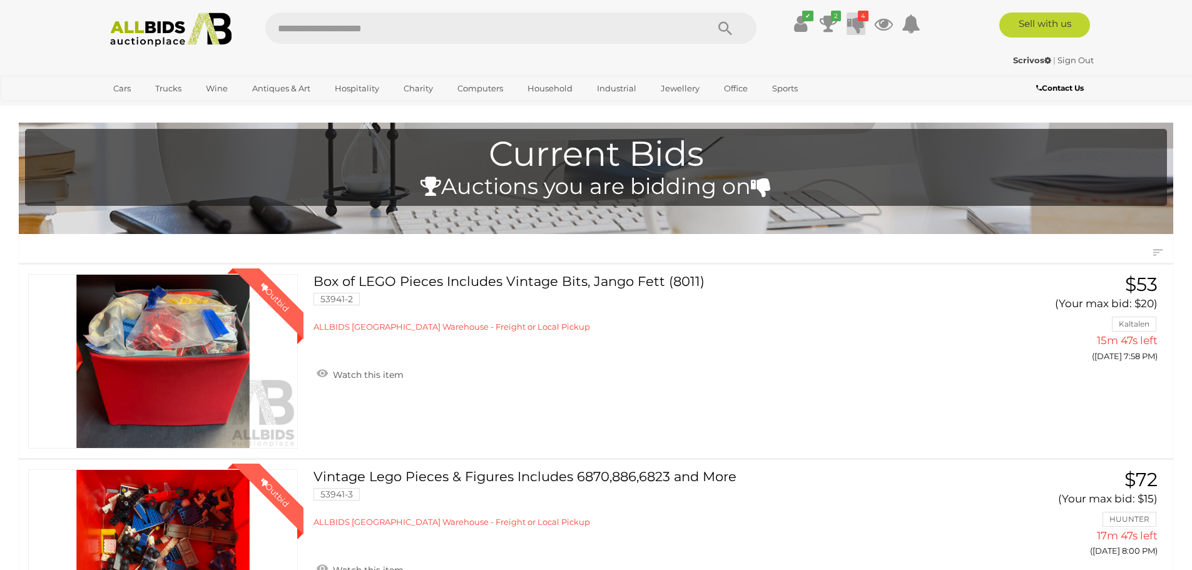
click at [860, 20] on icon "4" at bounding box center [863, 16] width 11 height 11
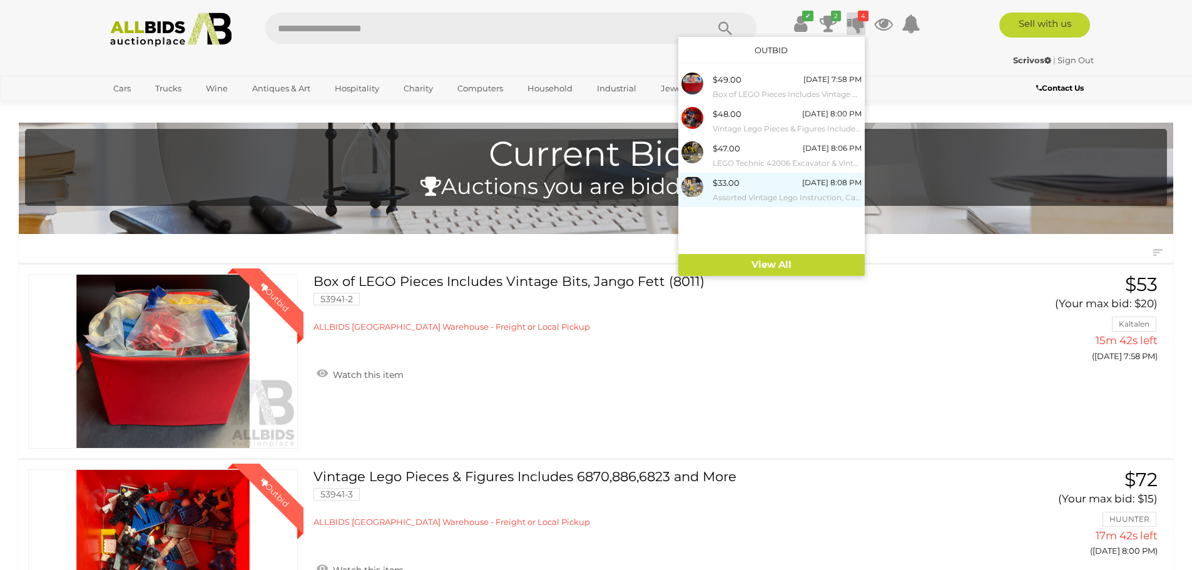
click at [755, 191] on small "Assorted Vintage Lego Instruction, Category, and Flyer" at bounding box center [787, 198] width 149 height 14
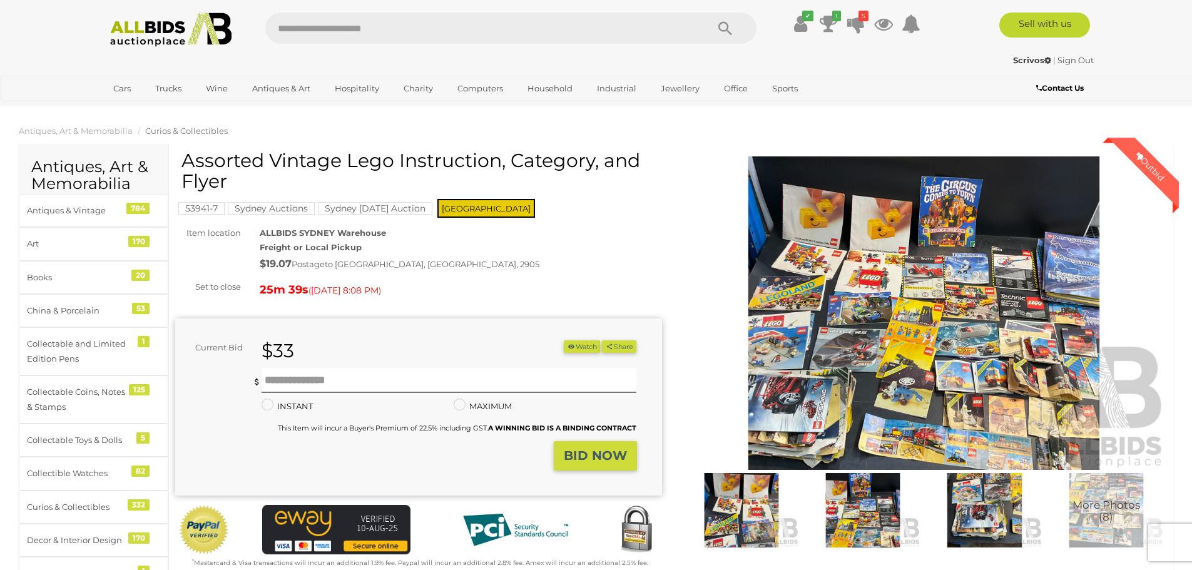
click at [862, 332] on img at bounding box center [924, 312] width 487 height 313
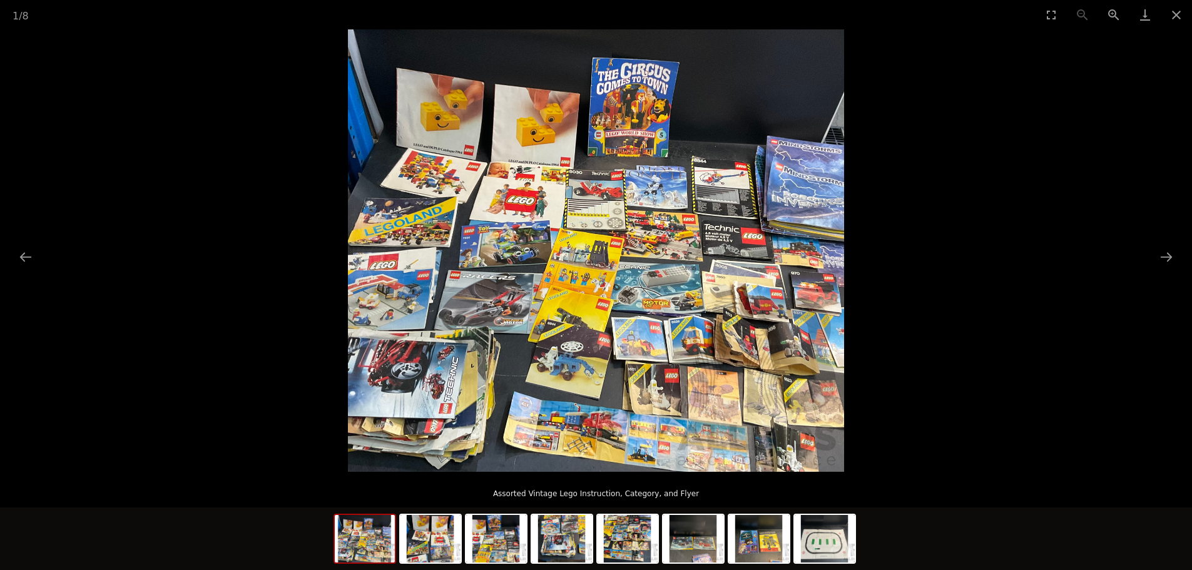
click at [577, 302] on img at bounding box center [596, 250] width 496 height 442
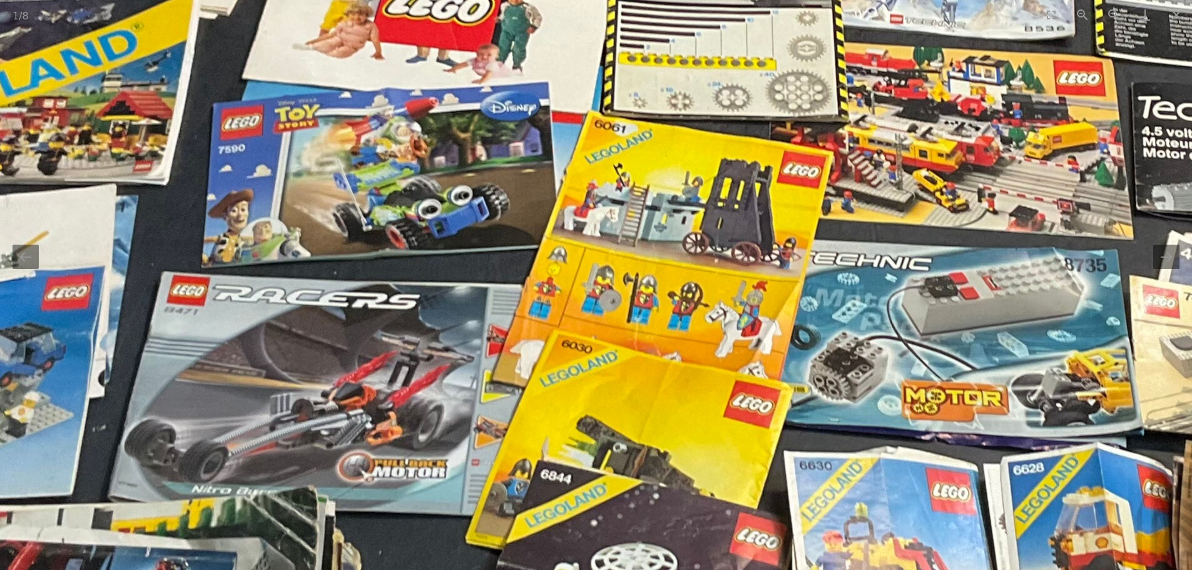
drag, startPoint x: 589, startPoint y: 260, endPoint x: 637, endPoint y: 258, distance: 48.2
click at [643, 268] on img at bounding box center [725, 197] width 1892 height 1687
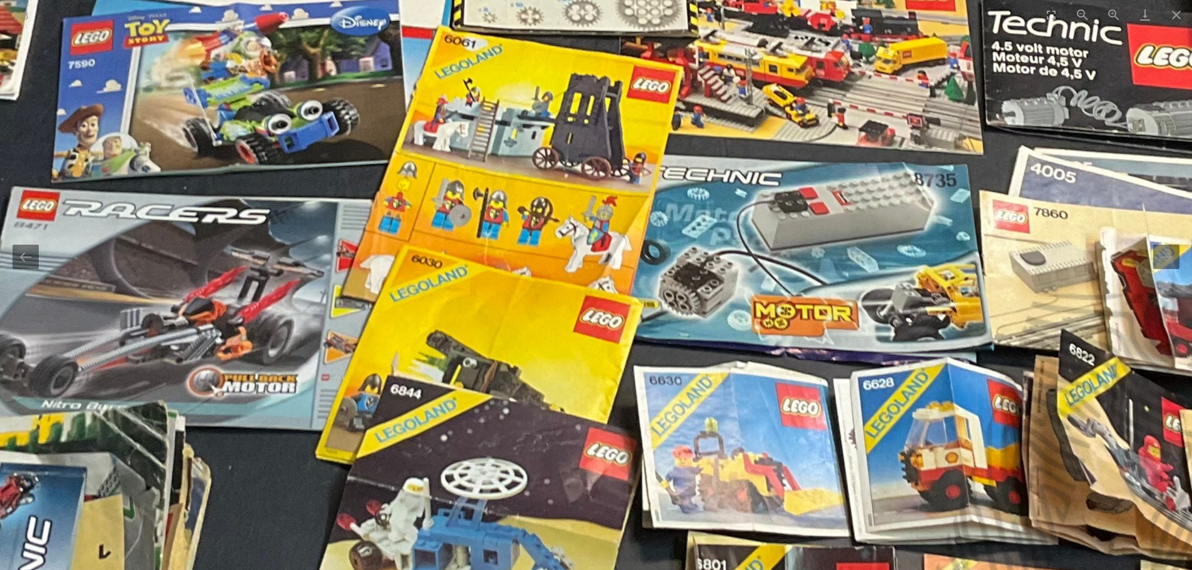
drag, startPoint x: 811, startPoint y: 273, endPoint x: 645, endPoint y: 204, distance: 179.8
click at [654, 210] on img at bounding box center [575, 112] width 1892 height 1687
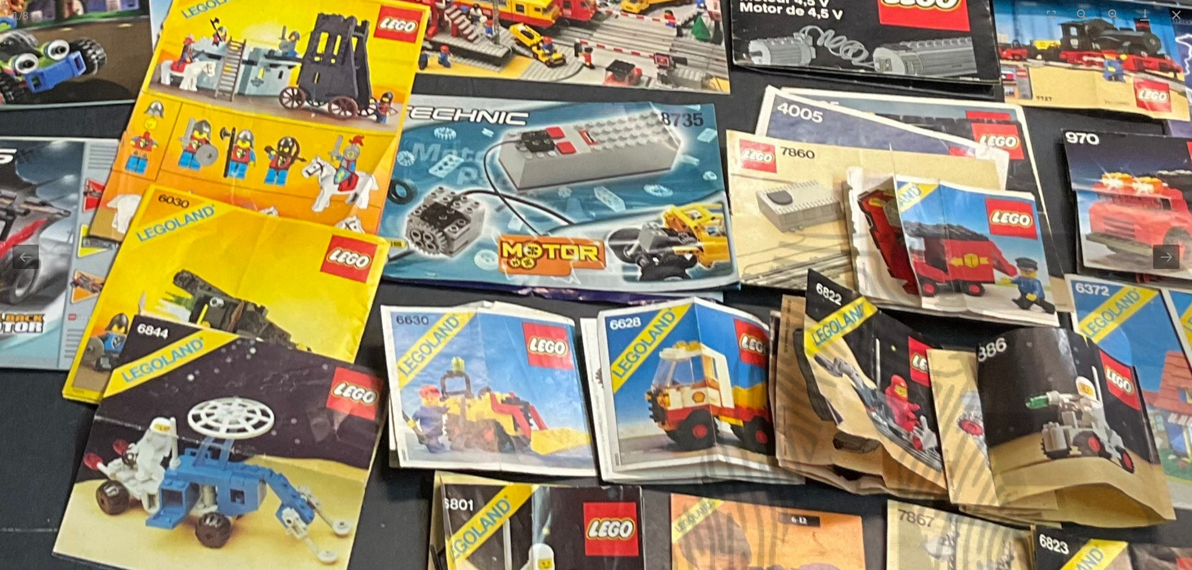
drag, startPoint x: 824, startPoint y: 249, endPoint x: 697, endPoint y: 215, distance: 131.4
click at [709, 218] on img at bounding box center [322, 51] width 1892 height 1687
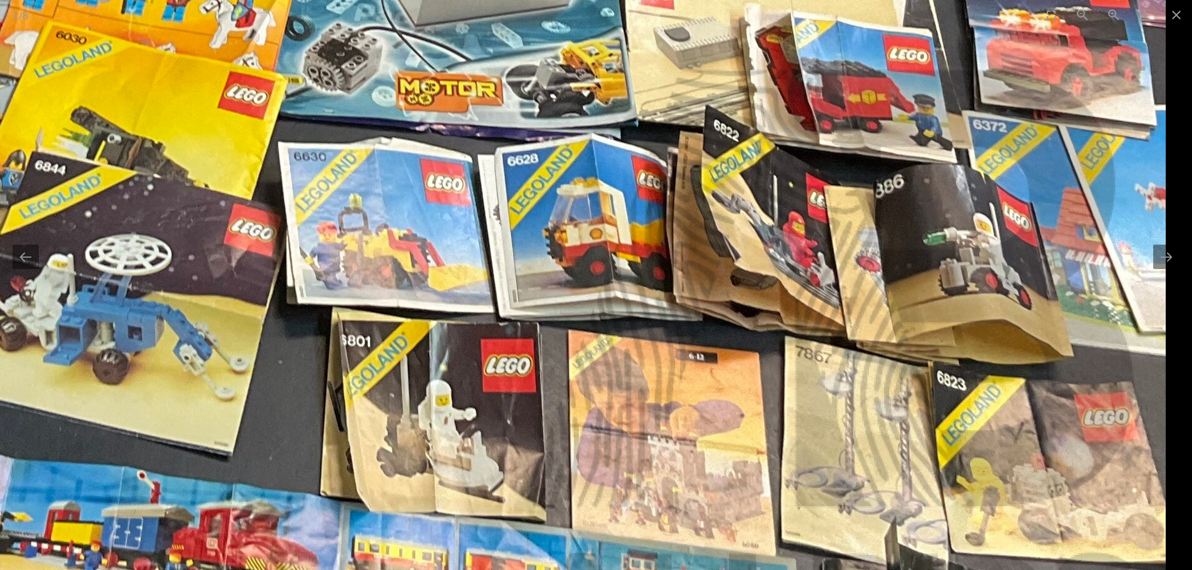
drag, startPoint x: 838, startPoint y: 272, endPoint x: 681, endPoint y: 122, distance: 216.4
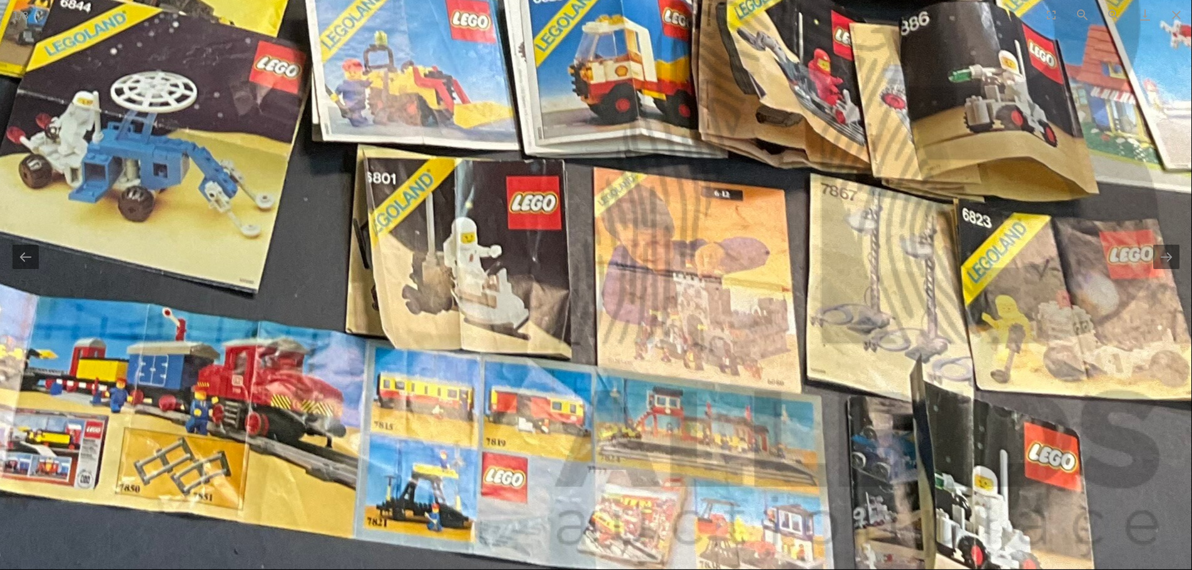
drag, startPoint x: 706, startPoint y: 270, endPoint x: 698, endPoint y: 141, distance: 129.2
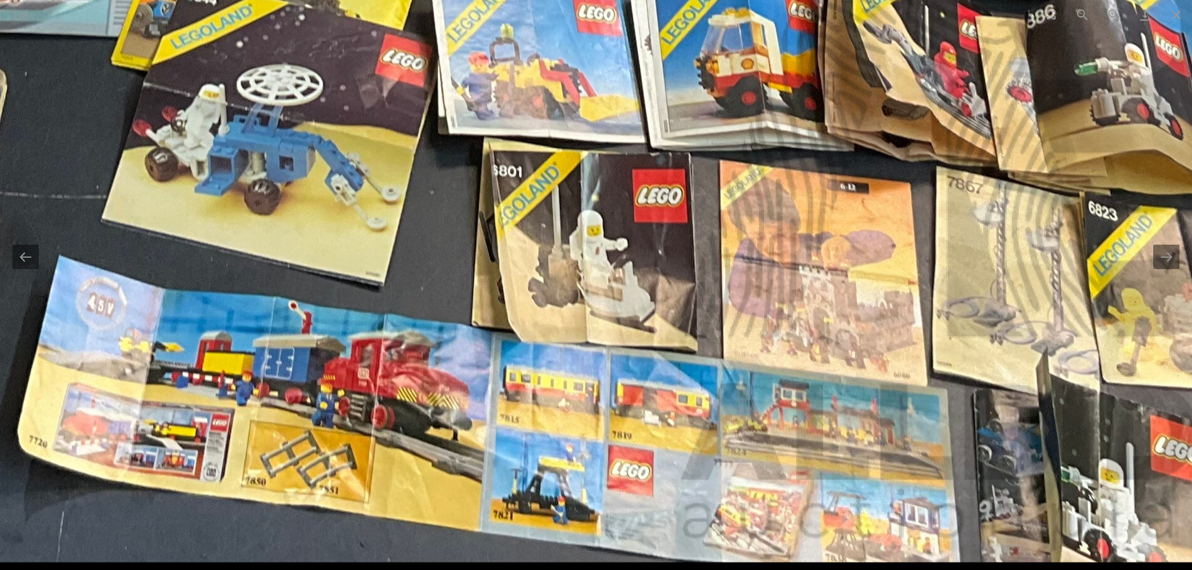
drag, startPoint x: 589, startPoint y: 287, endPoint x: 726, endPoint y: 201, distance: 161.6
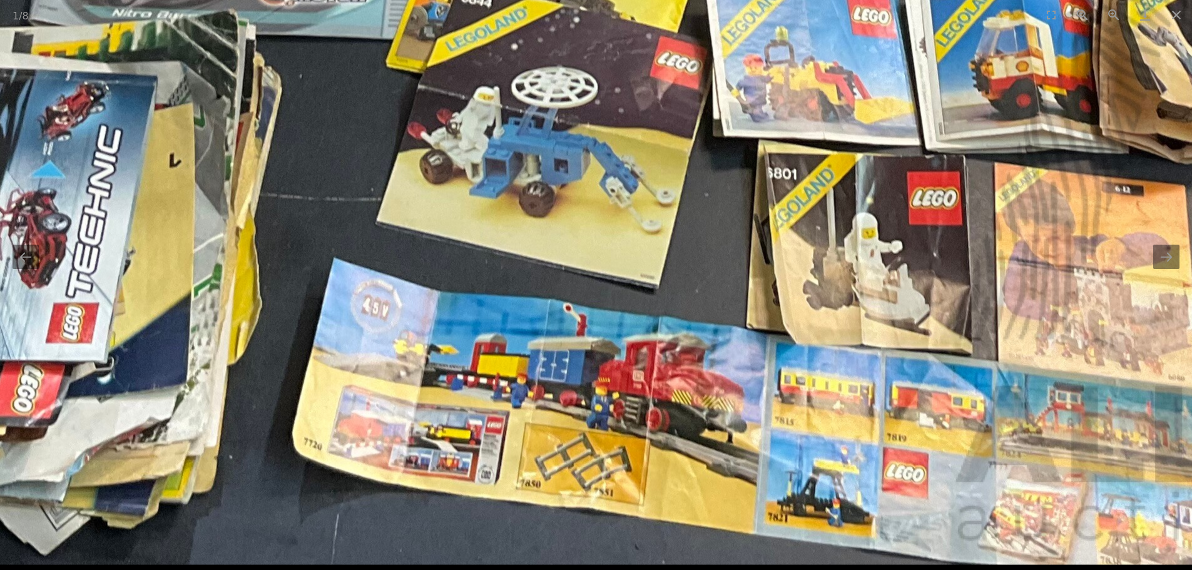
drag, startPoint x: 627, startPoint y: 263, endPoint x: 822, endPoint y: 233, distance: 197.6
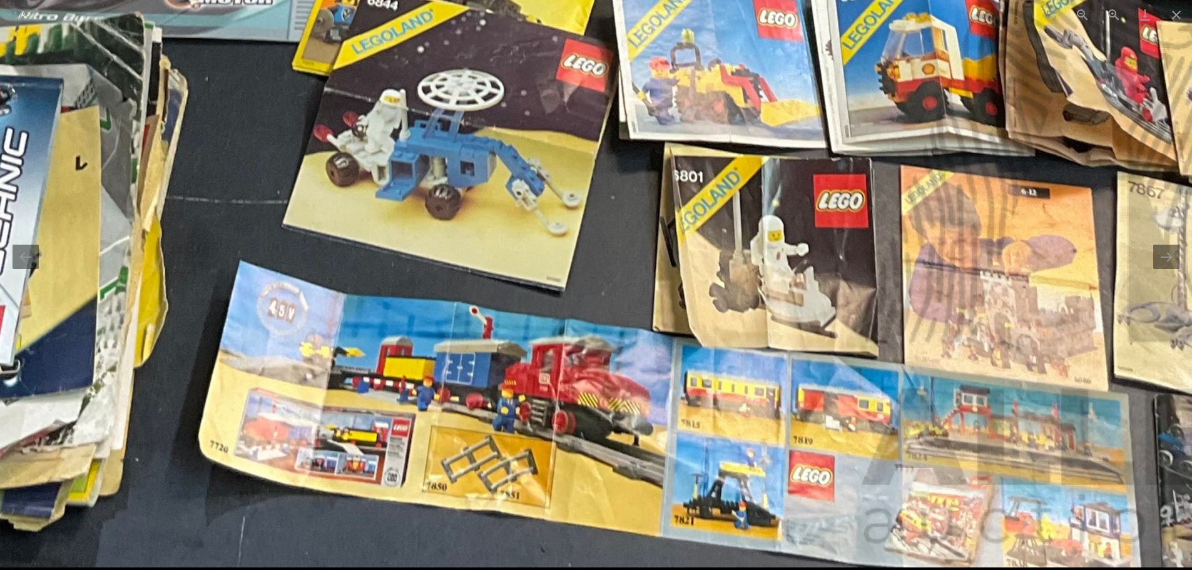
drag, startPoint x: 826, startPoint y: 233, endPoint x: 529, endPoint y: 212, distance: 297.9
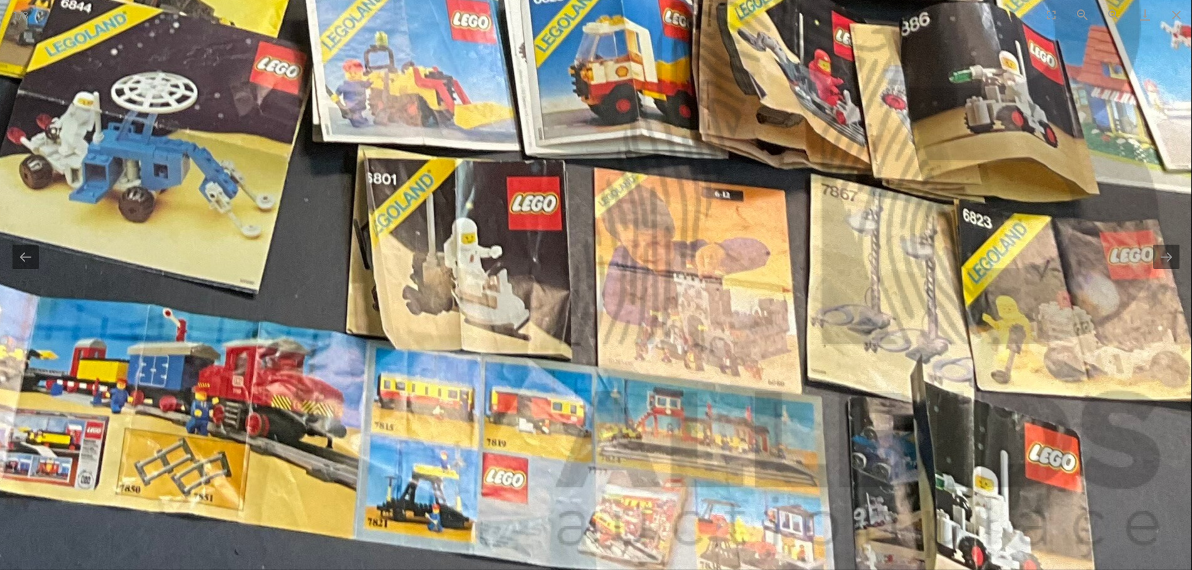
drag, startPoint x: 815, startPoint y: 200, endPoint x: 601, endPoint y: 185, distance: 213.9
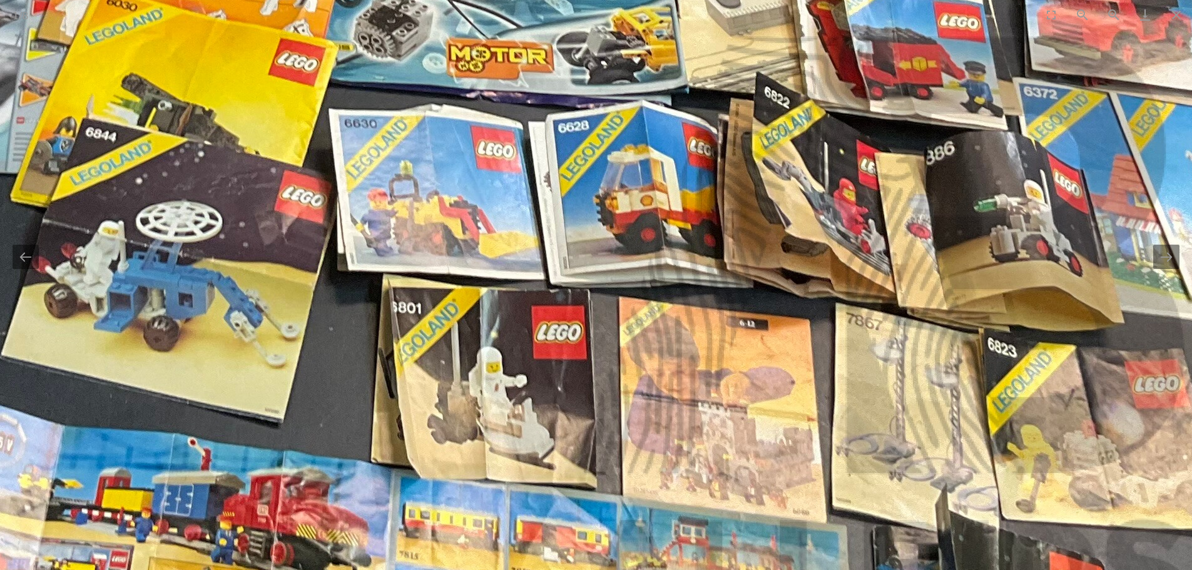
drag, startPoint x: 852, startPoint y: 205, endPoint x: 876, endPoint y: 338, distance: 135.5
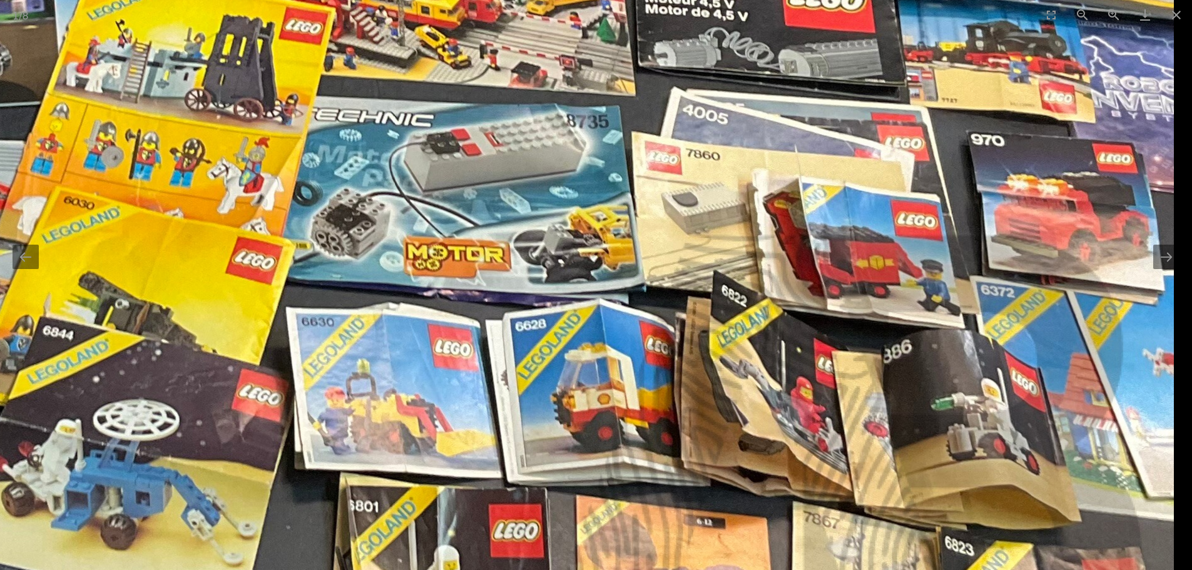
drag, startPoint x: 961, startPoint y: 158, endPoint x: 787, endPoint y: 228, distance: 188.1
click at [790, 228] on img at bounding box center [228, 53] width 1892 height 1687
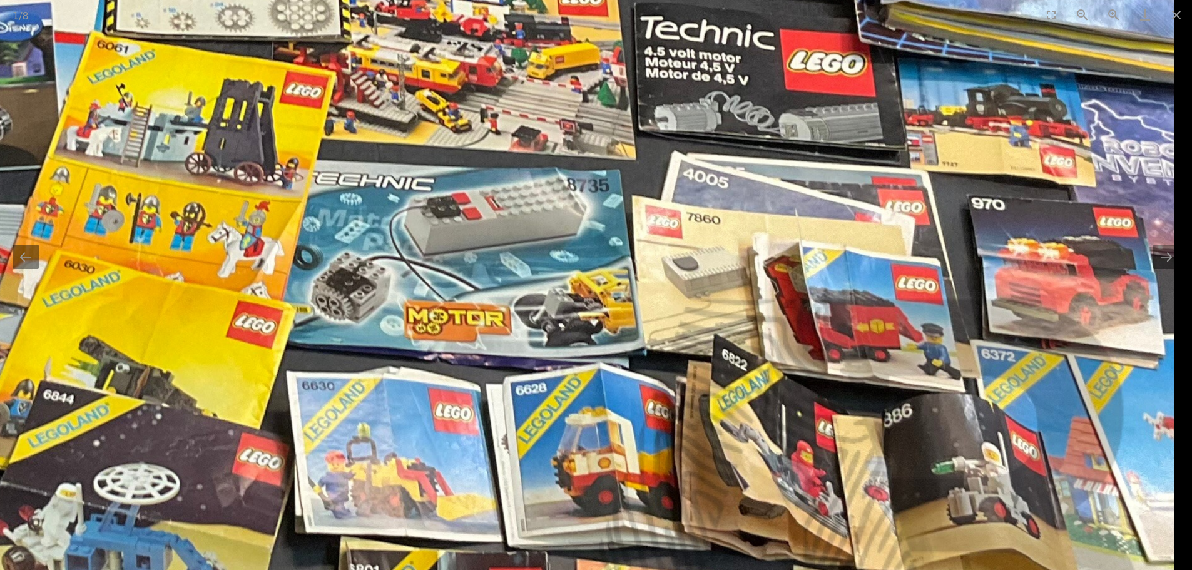
drag, startPoint x: 1015, startPoint y: 185, endPoint x: 936, endPoint y: 238, distance: 95.1
click at [939, 237] on img at bounding box center [228, 117] width 1892 height 1687
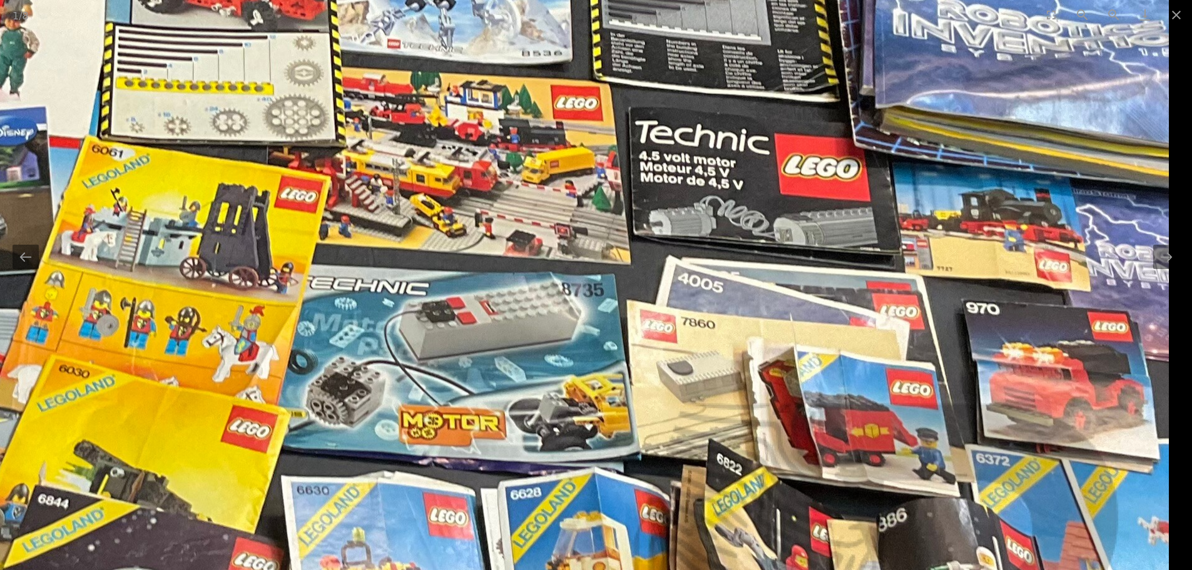
drag, startPoint x: 998, startPoint y: 180, endPoint x: 828, endPoint y: 251, distance: 184.5
click at [830, 251] on img at bounding box center [223, 222] width 1892 height 1687
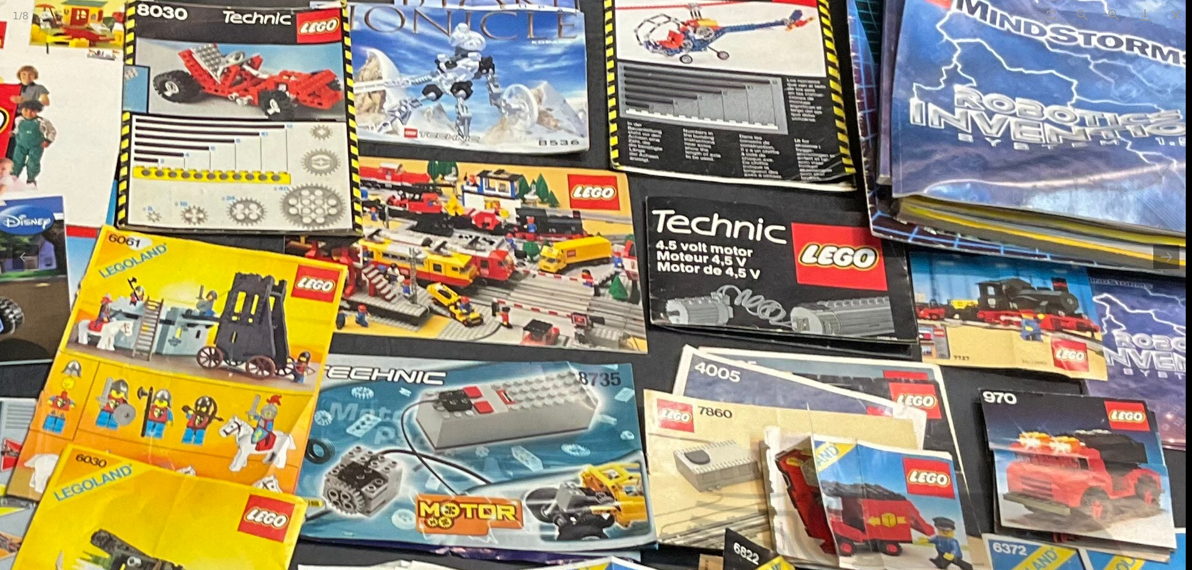
drag, startPoint x: 873, startPoint y: 200, endPoint x: 836, endPoint y: 254, distance: 65.8
click at [843, 255] on img at bounding box center [240, 311] width 1892 height 1687
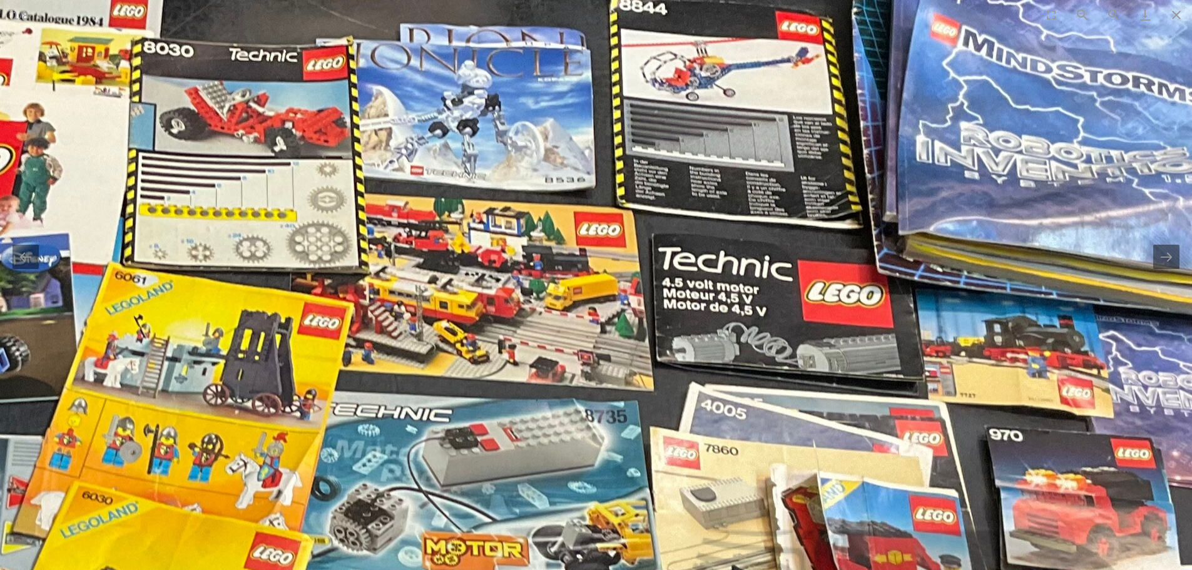
drag, startPoint x: 895, startPoint y: 178, endPoint x: 878, endPoint y: 305, distance: 128.8
click at [878, 305] on img at bounding box center [246, 349] width 1892 height 1687
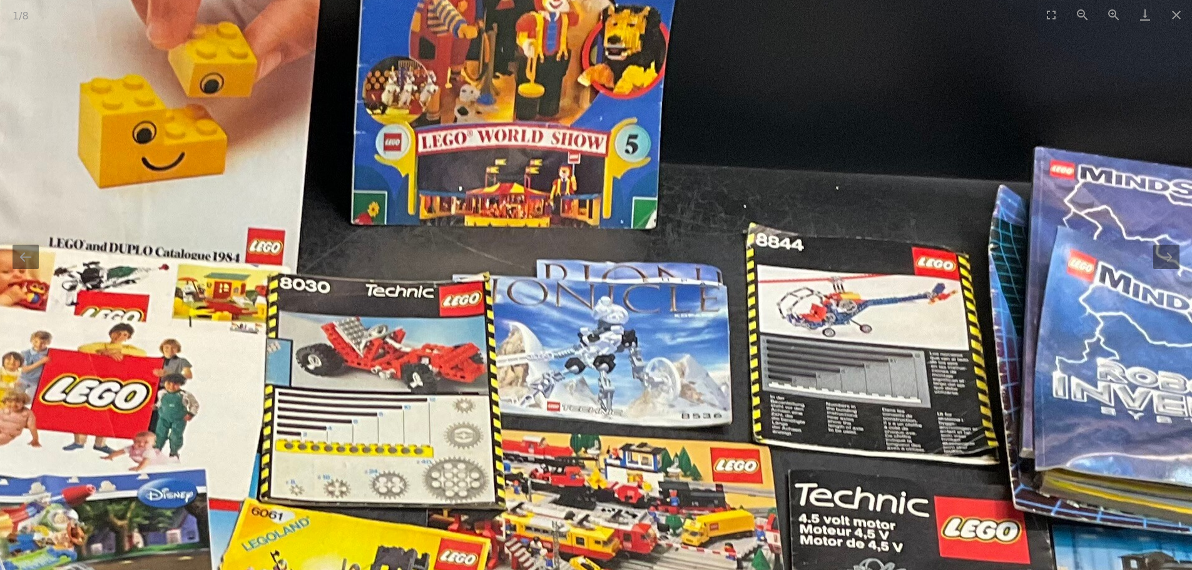
drag, startPoint x: 807, startPoint y: 234, endPoint x: 965, endPoint y: 203, distance: 161.4
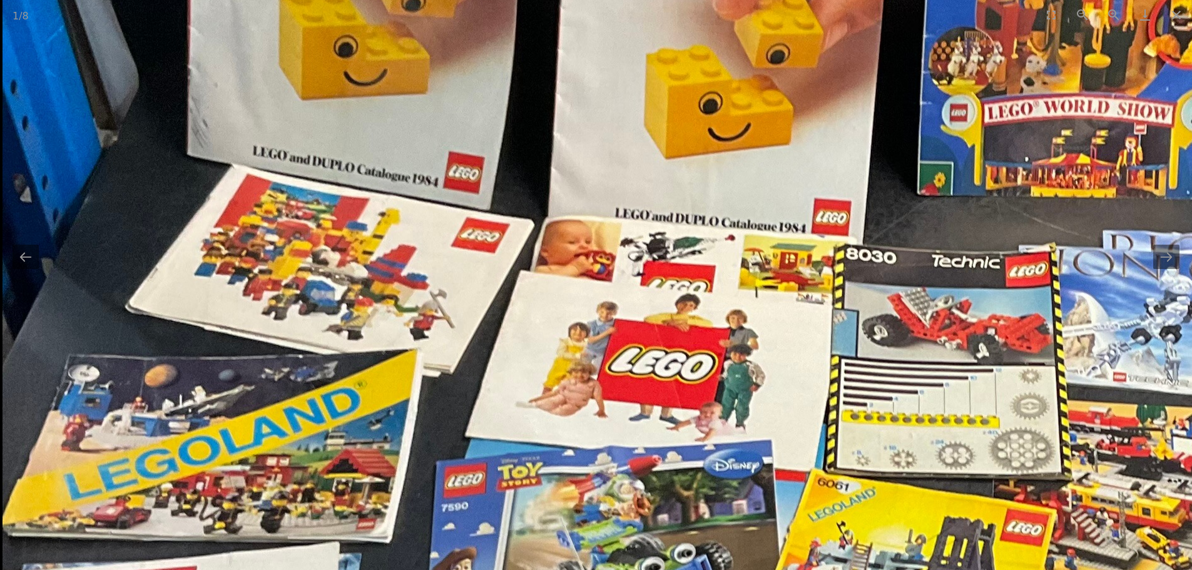
drag, startPoint x: 651, startPoint y: 240, endPoint x: 820, endPoint y: 190, distance: 176.0
click at [819, 191] on img at bounding box center [949, 555] width 1892 height 1687
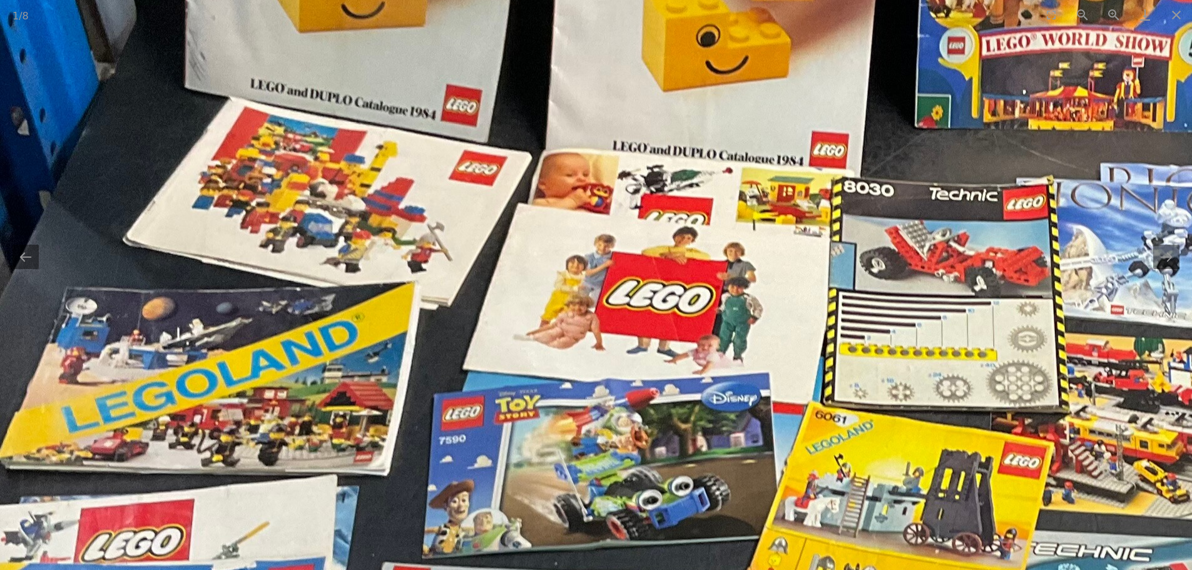
drag, startPoint x: 638, startPoint y: 295, endPoint x: 694, endPoint y: 149, distance: 156.9
click at [695, 153] on img at bounding box center [946, 488] width 1892 height 1687
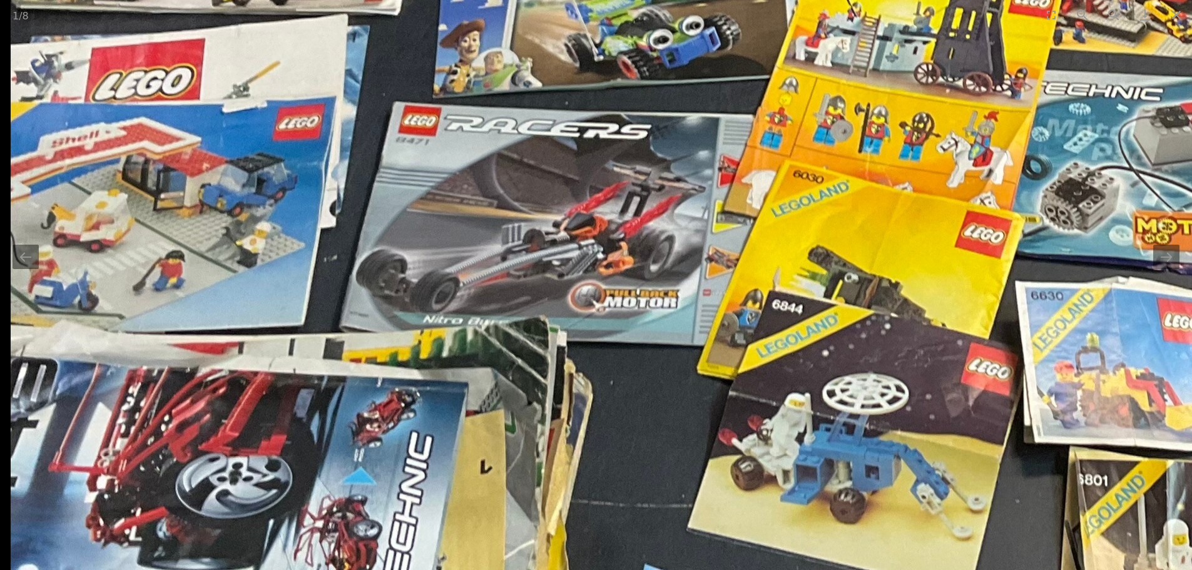
drag, startPoint x: 564, startPoint y: 246, endPoint x: 682, endPoint y: 181, distance: 134.7
click at [680, 186] on img at bounding box center [957, 27] width 1892 height 1687
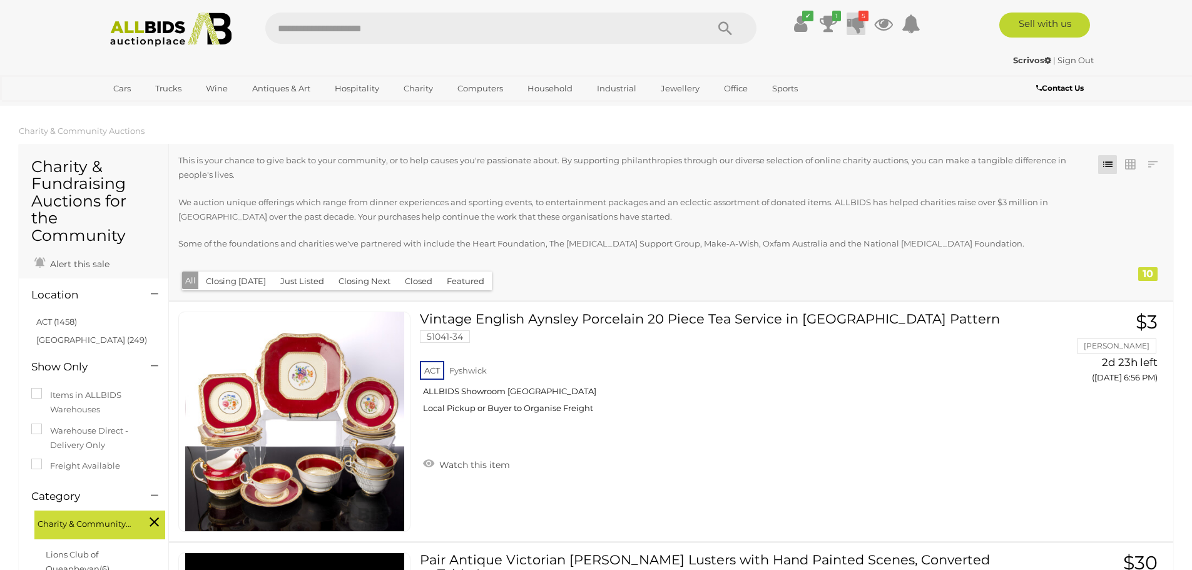
click at [859, 26] on icon at bounding box center [856, 24] width 18 height 23
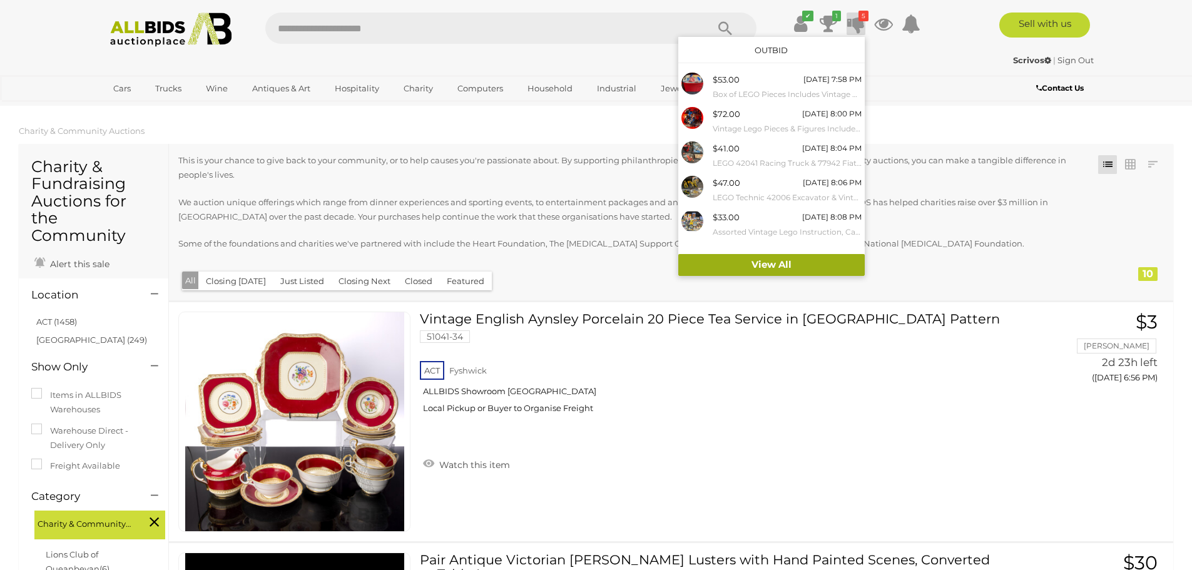
click at [770, 255] on link "View All" at bounding box center [771, 265] width 186 height 22
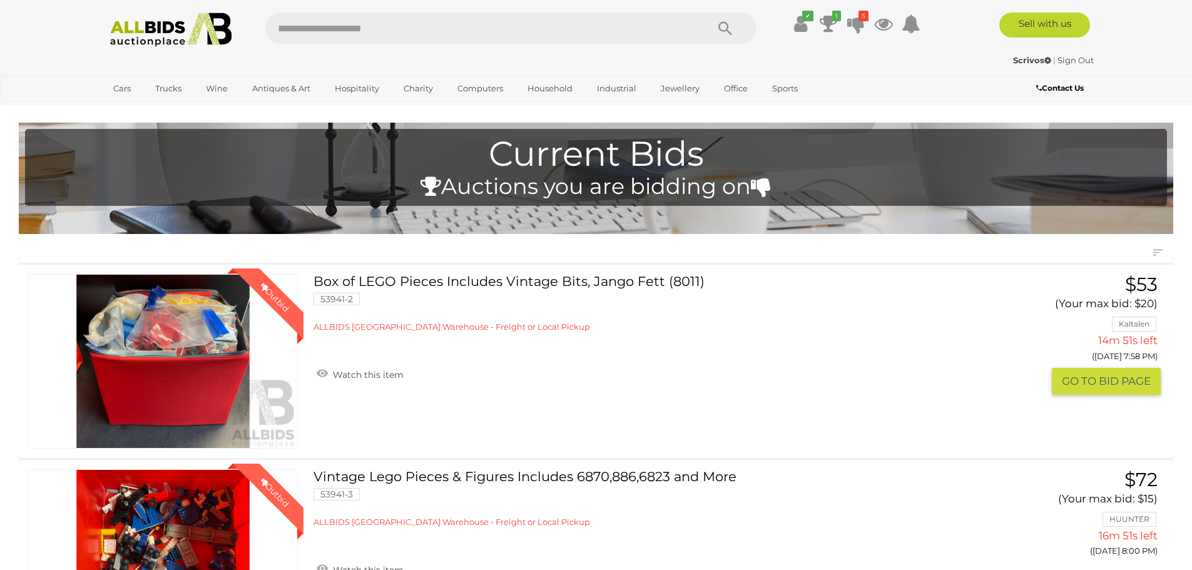
click at [526, 275] on link "Box of LEGO Pieces Includes Vintage Bits, Jango Fett (8011) 53941-2 ALLBIDS SYD…" at bounding box center [647, 303] width 648 height 59
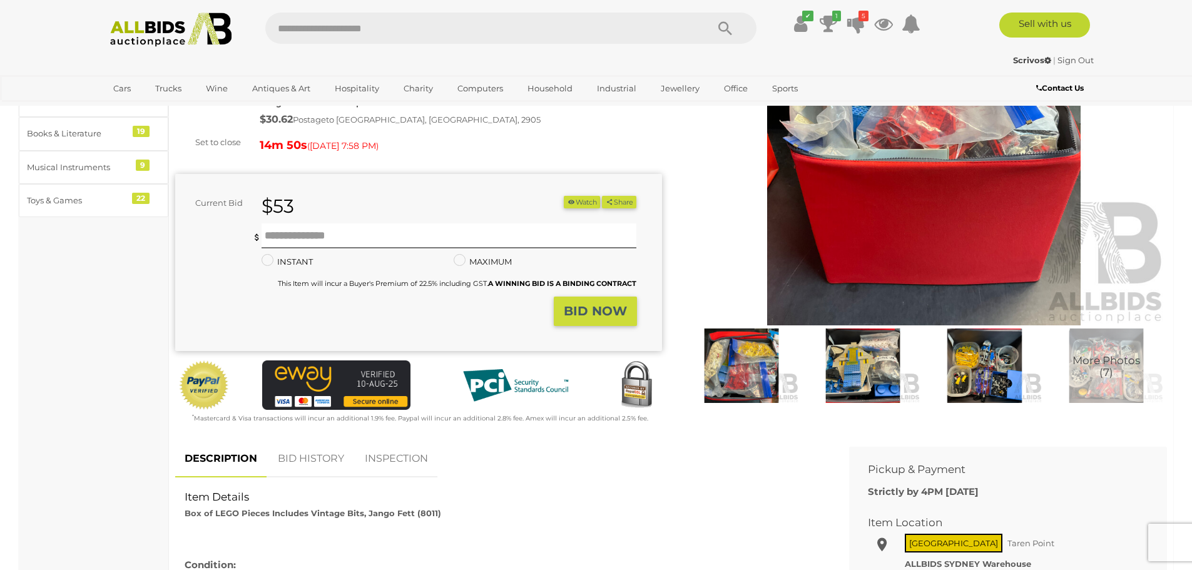
scroll to position [188, 0]
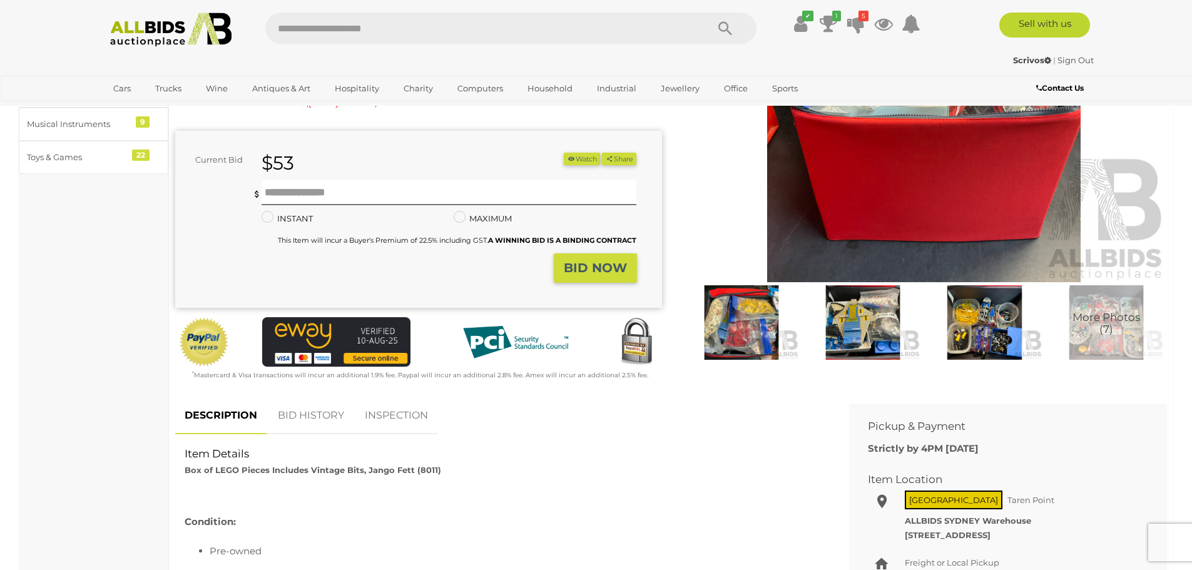
click at [855, 332] on img at bounding box center [862, 322] width 115 height 74
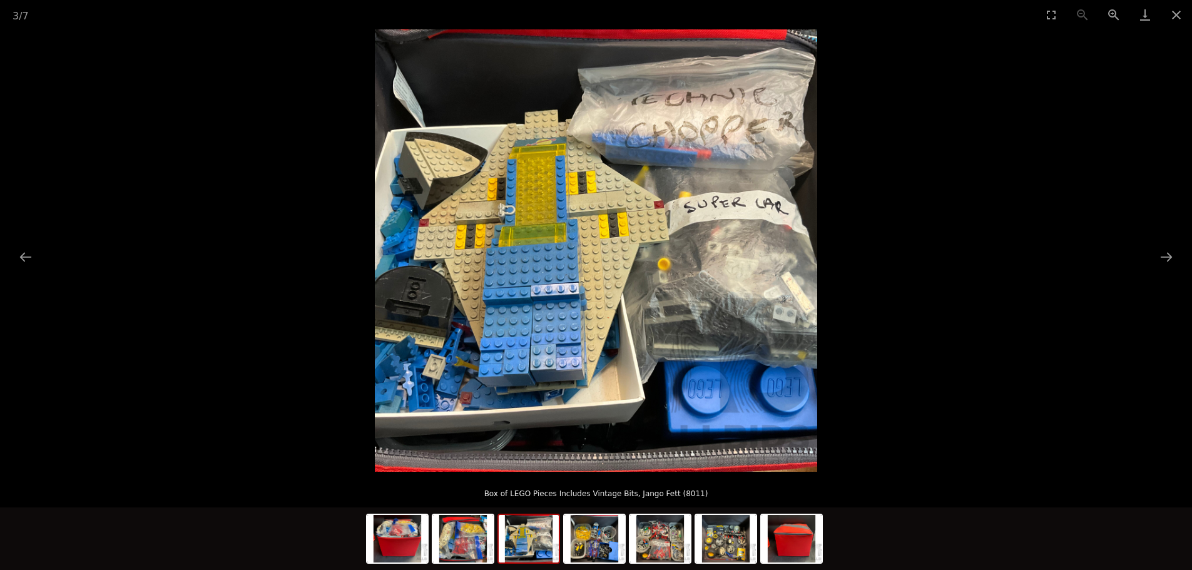
click at [547, 551] on img at bounding box center [529, 539] width 60 height 48
click at [634, 537] on img at bounding box center [660, 539] width 60 height 48
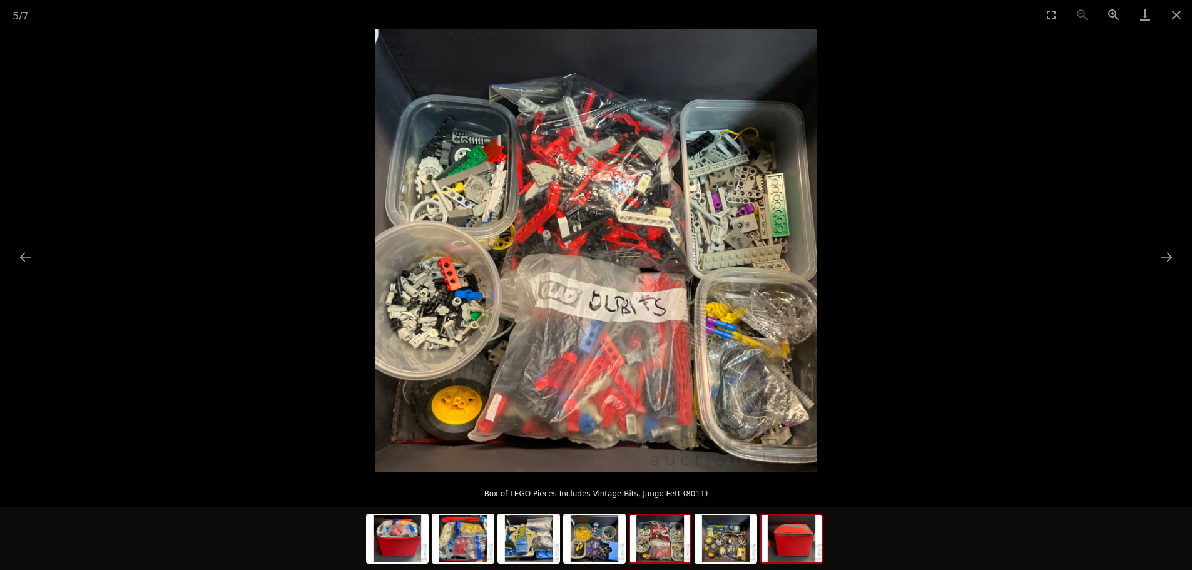
click at [784, 545] on img at bounding box center [791, 539] width 60 height 48
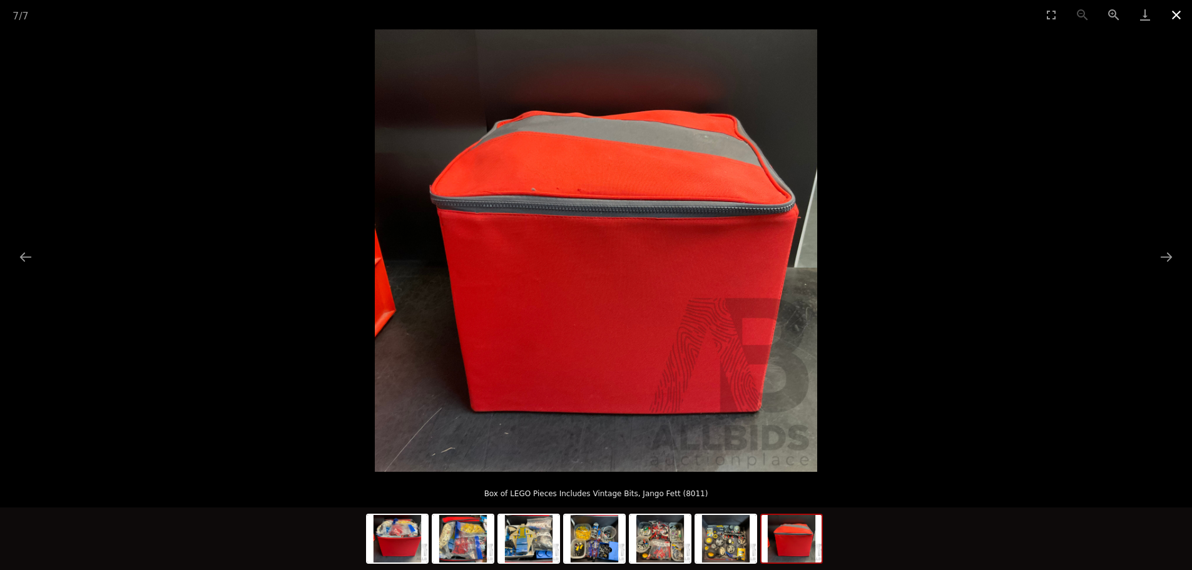
click at [1175, 19] on button "Close gallery" at bounding box center [1176, 14] width 31 height 29
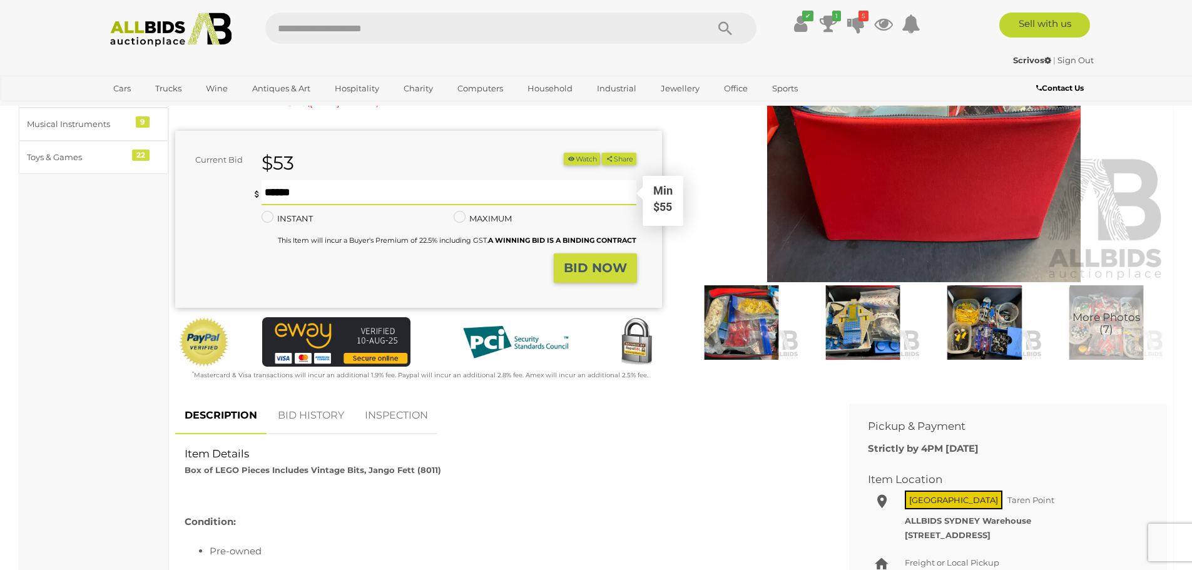
click at [301, 191] on input "text" at bounding box center [449, 192] width 375 height 25
type input "**"
click at [596, 268] on strong "BID NOW" at bounding box center [595, 267] width 63 height 15
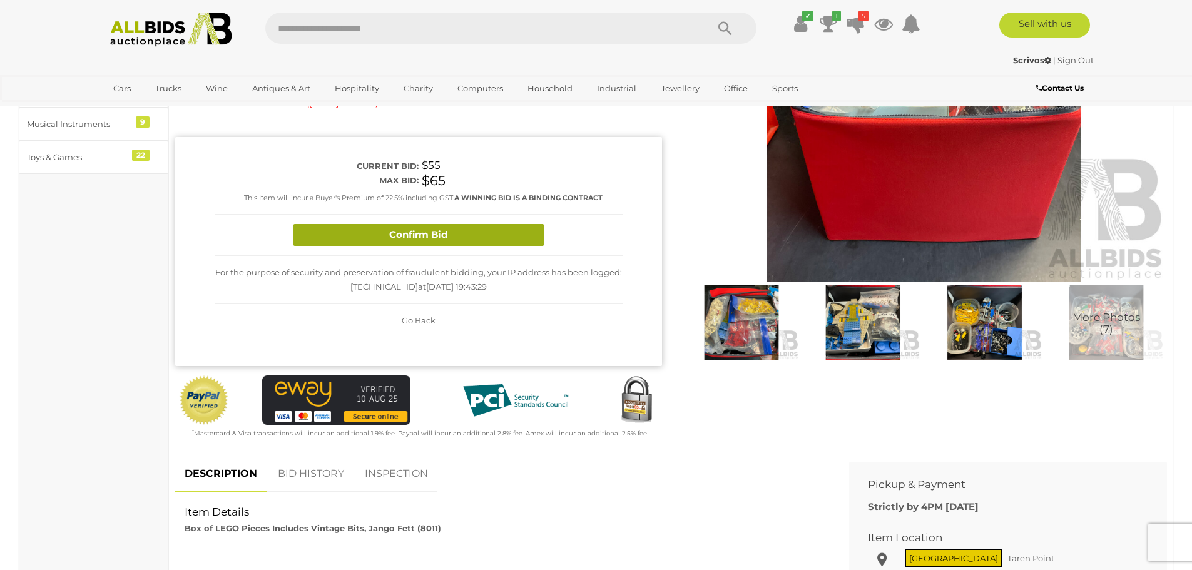
click at [441, 237] on button "Confirm Bid" at bounding box center [418, 235] width 250 height 22
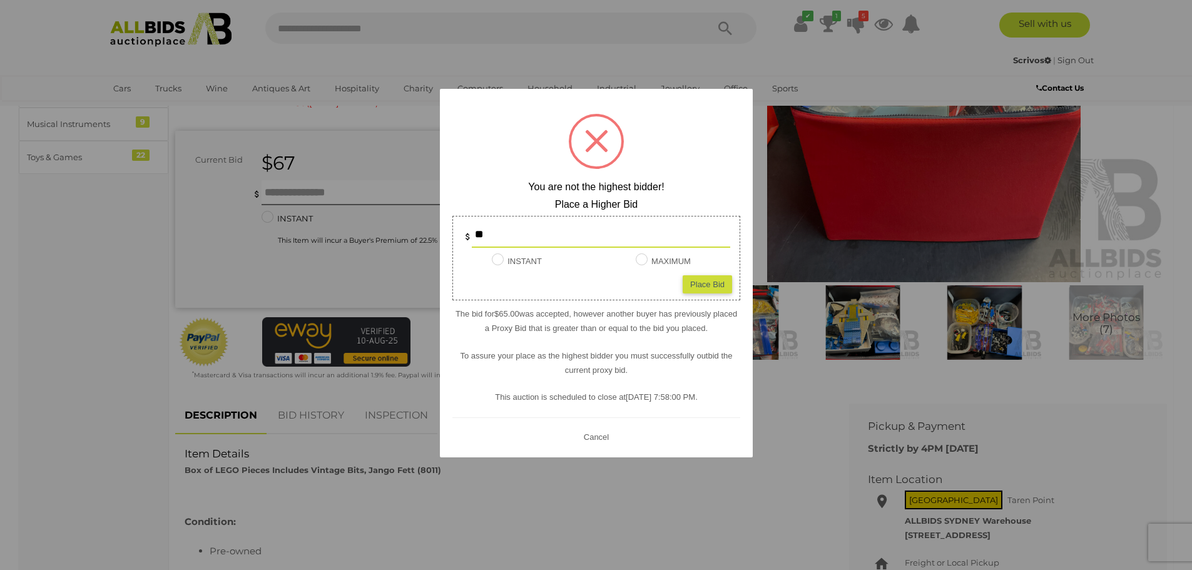
drag, startPoint x: 515, startPoint y: 236, endPoint x: 452, endPoint y: 228, distance: 63.6
click at [456, 234] on div "**" at bounding box center [596, 235] width 293 height 25
type input "**"
click at [710, 282] on div "Place Bid" at bounding box center [707, 284] width 49 height 18
type input "**"
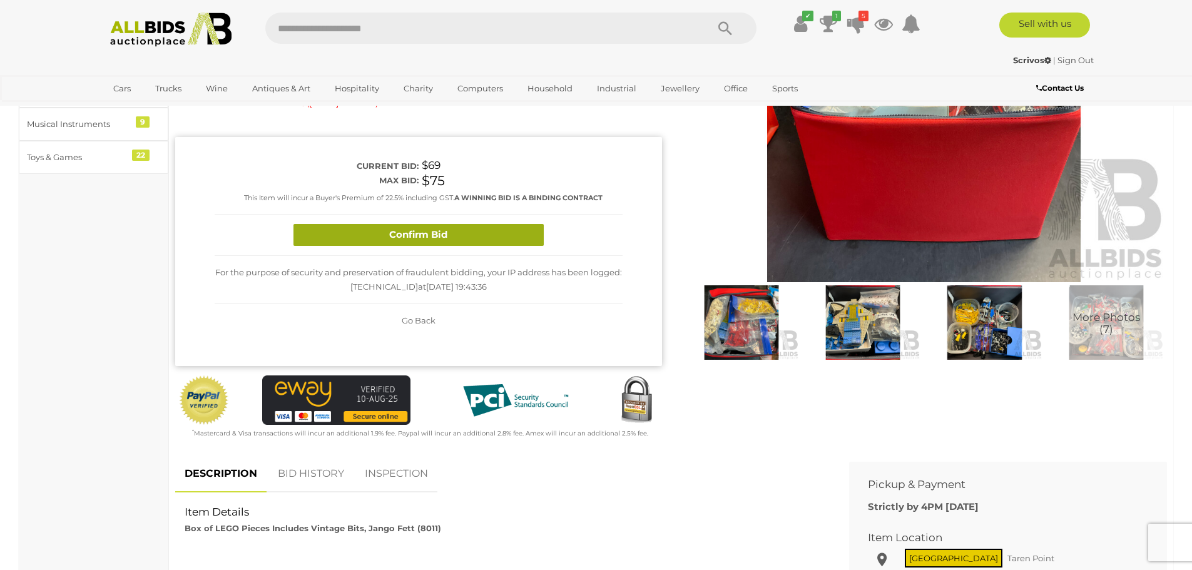
click at [483, 231] on button "Confirm Bid" at bounding box center [418, 235] width 250 height 22
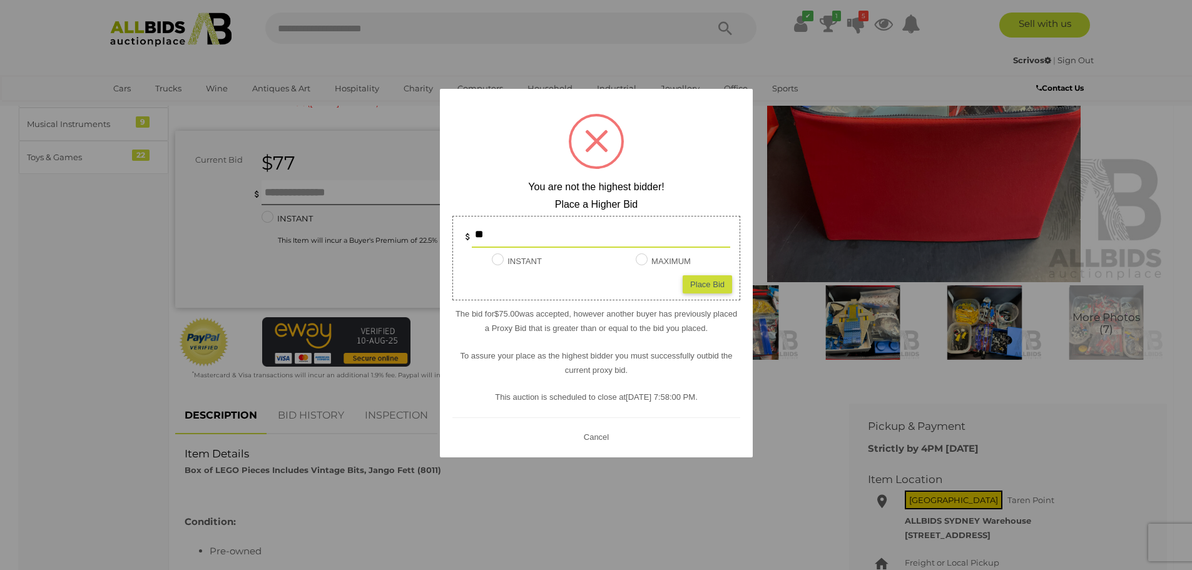
click at [597, 436] on button "Cancel" at bounding box center [595, 437] width 33 height 16
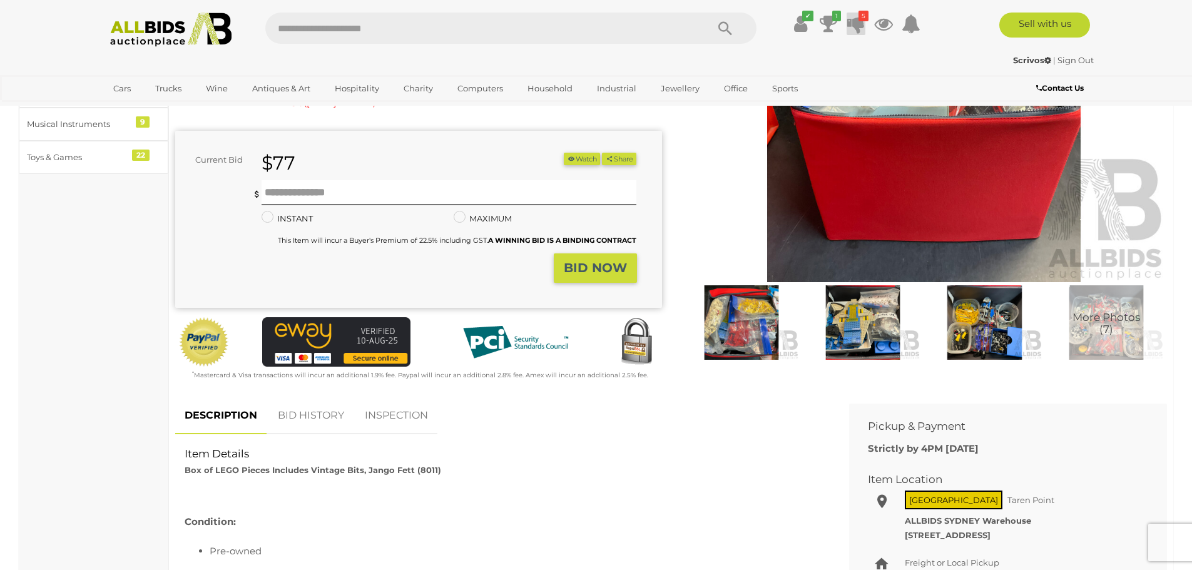
click at [860, 23] on icon at bounding box center [856, 24] width 18 height 23
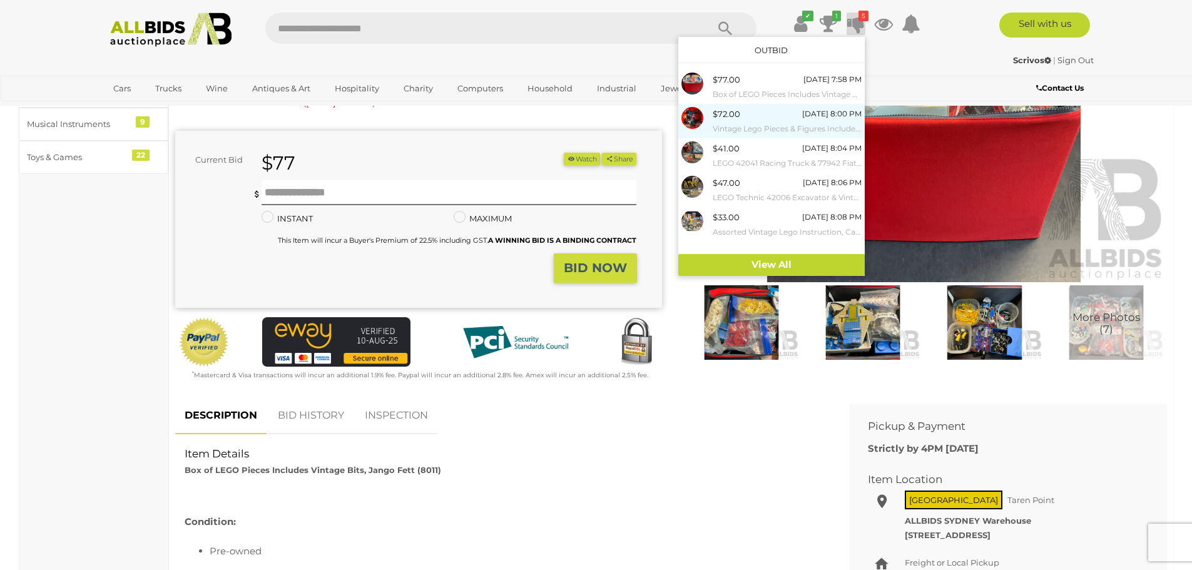
click at [740, 125] on small "Vintage Lego Pieces & Figures Includes 6870,886,6823 and More" at bounding box center [787, 129] width 149 height 14
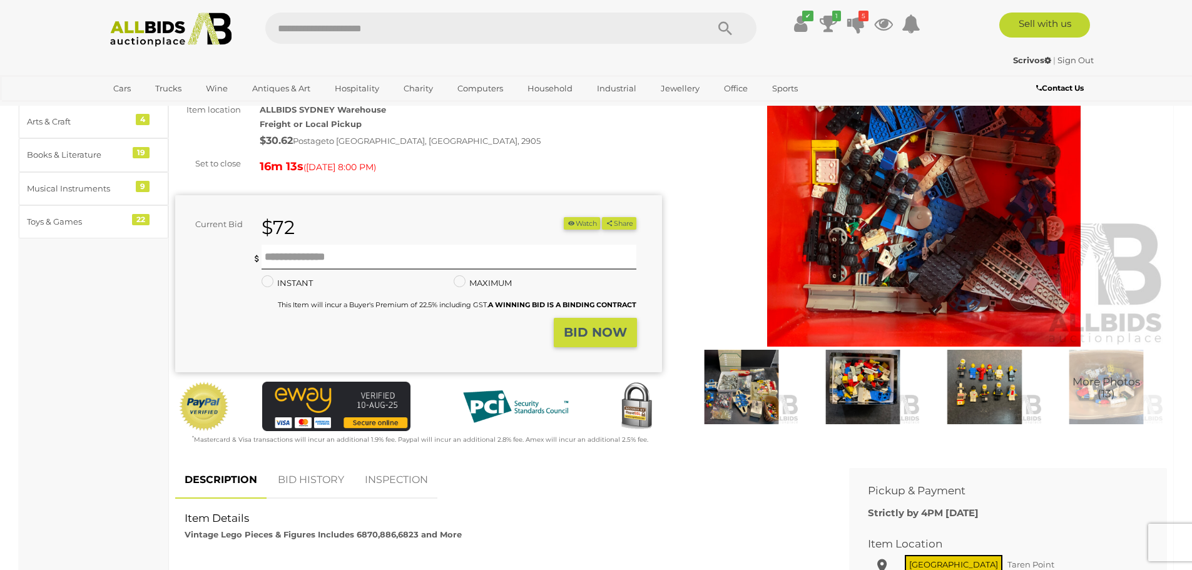
scroll to position [125, 0]
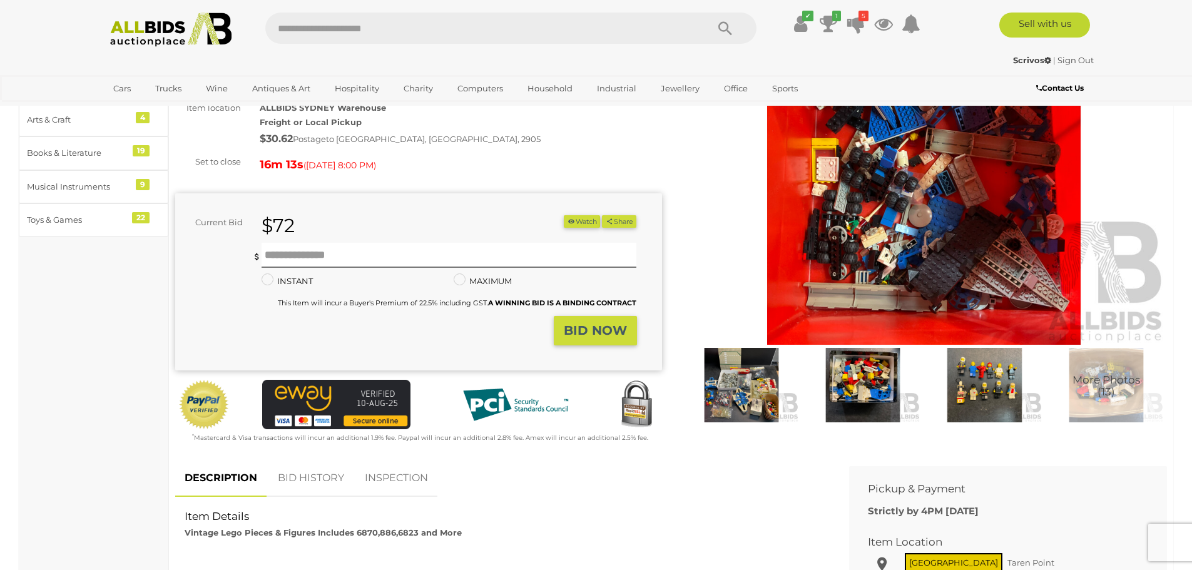
click at [869, 389] on img at bounding box center [862, 385] width 115 height 74
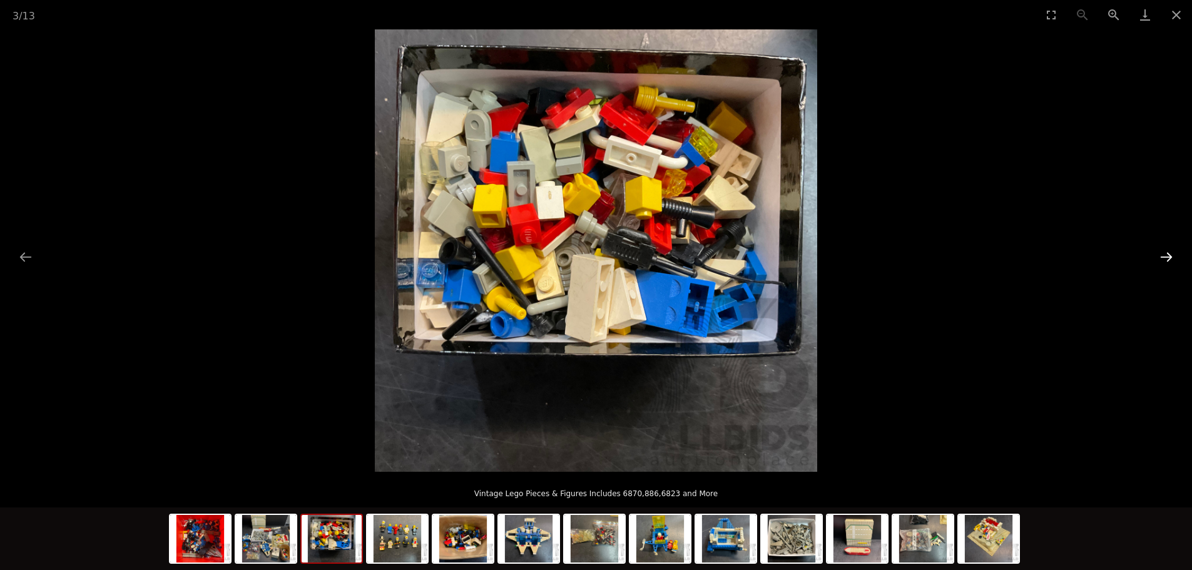
click at [1170, 250] on button "Next slide" at bounding box center [1166, 257] width 26 height 24
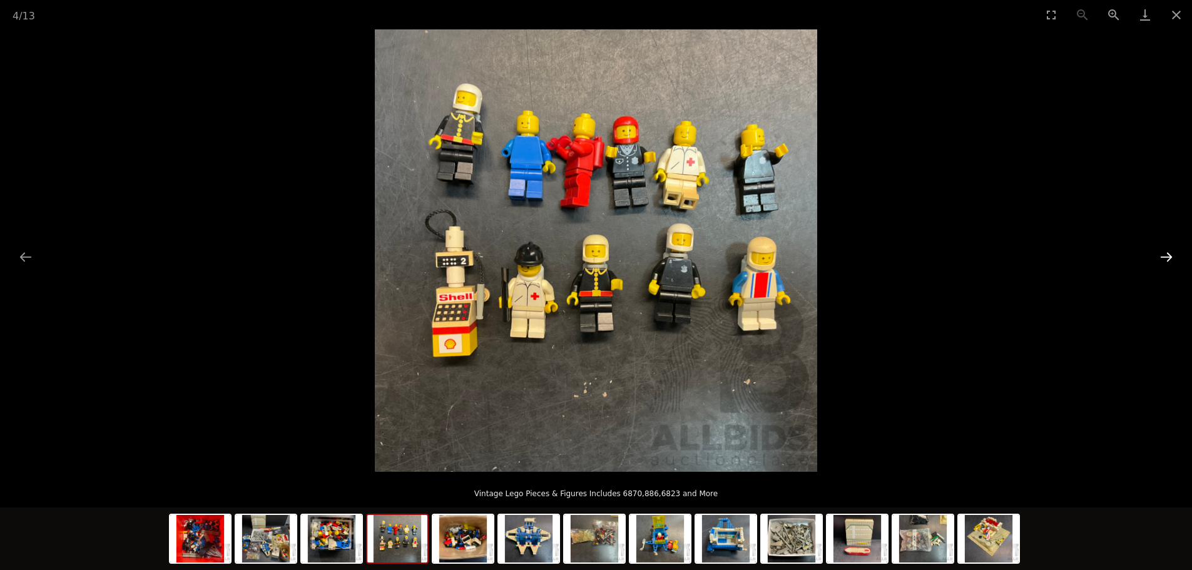
click at [1168, 249] on button "Next slide" at bounding box center [1166, 257] width 26 height 24
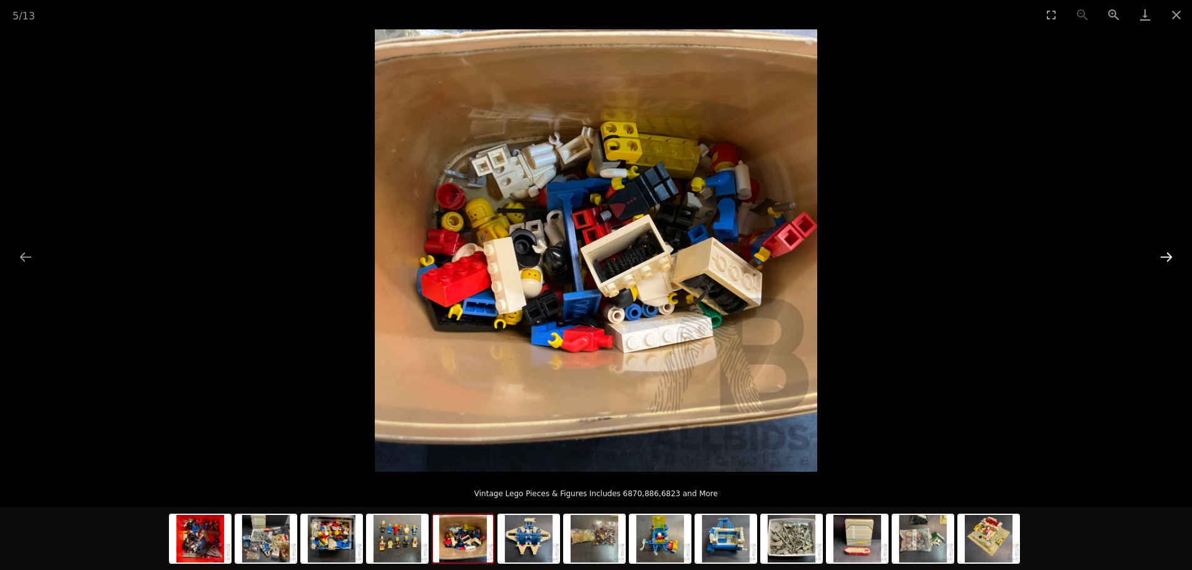
click at [1168, 249] on button "Next slide" at bounding box center [1166, 257] width 26 height 24
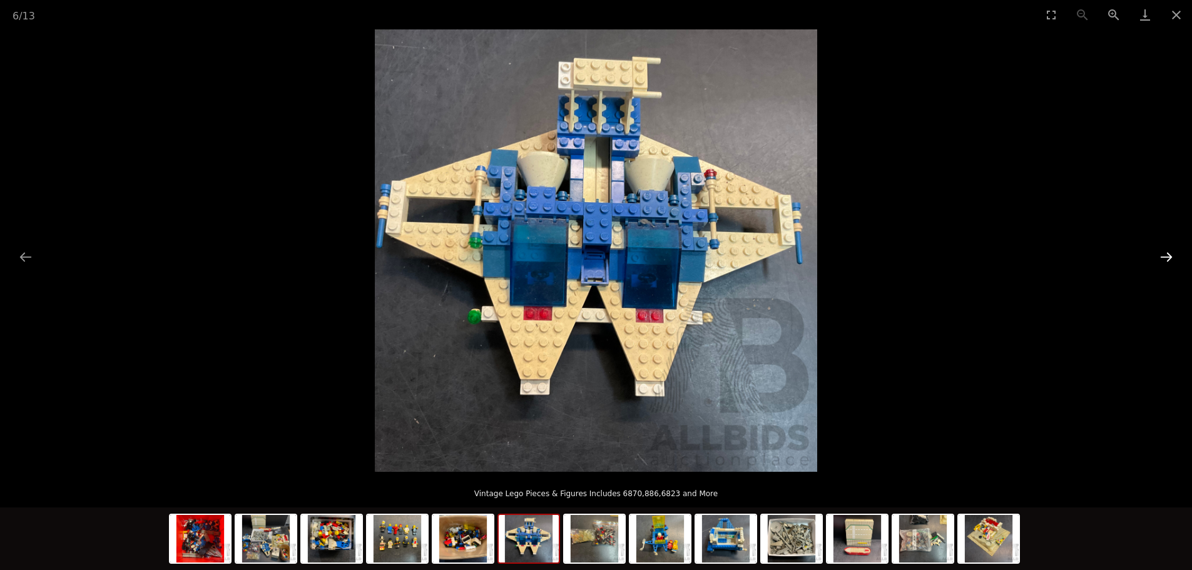
click at [1167, 248] on button "Next slide" at bounding box center [1166, 257] width 26 height 24
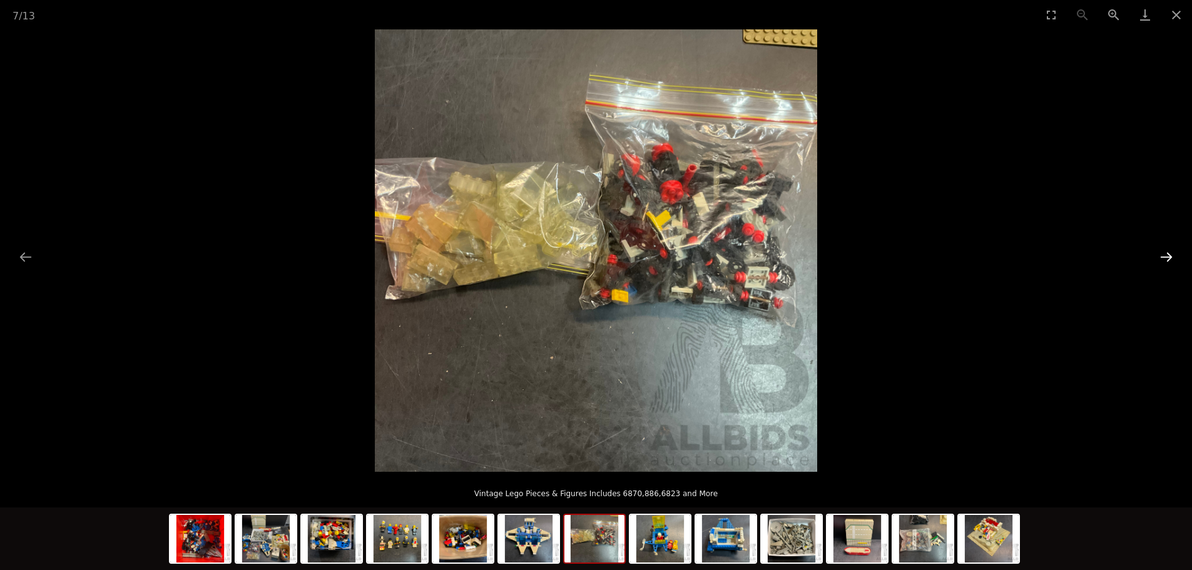
click at [1165, 245] on button "Next slide" at bounding box center [1166, 257] width 26 height 24
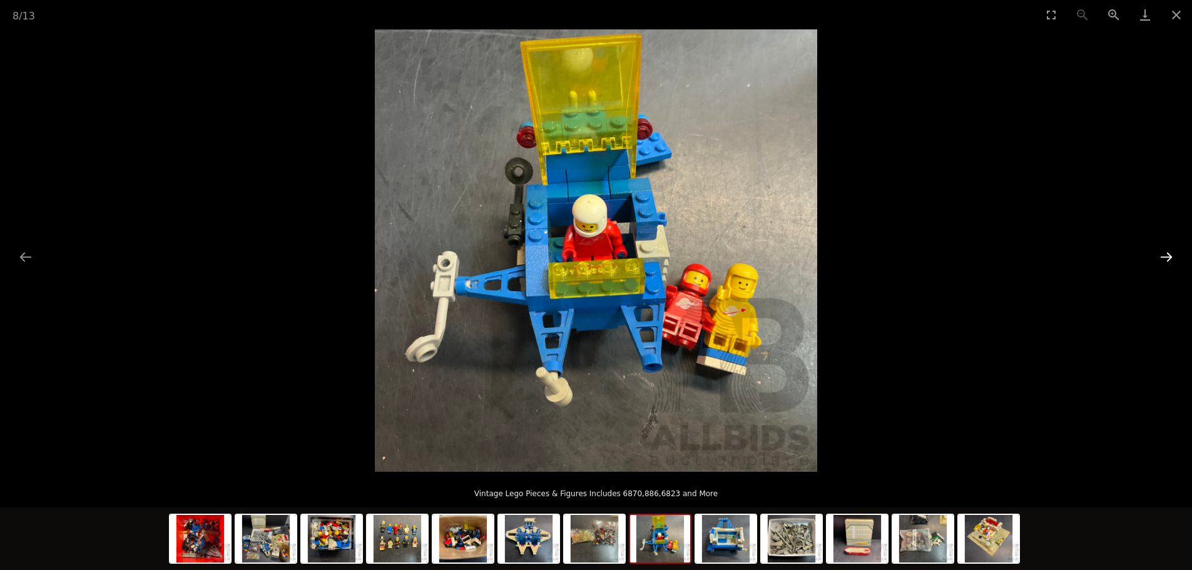
click at [1165, 245] on button "Next slide" at bounding box center [1166, 257] width 26 height 24
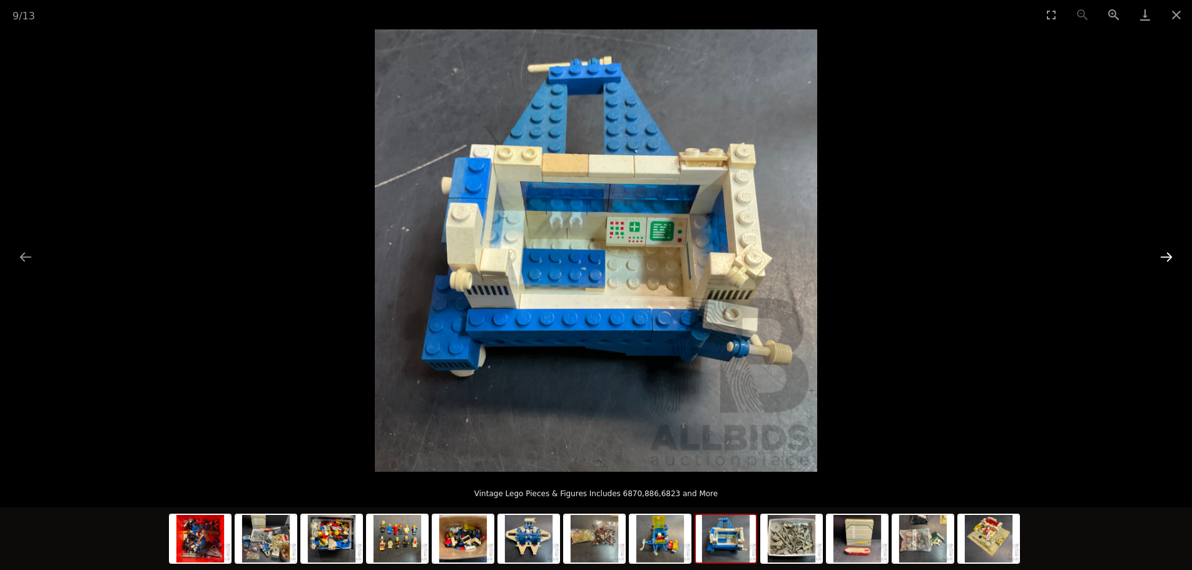
click at [1165, 245] on button "Next slide" at bounding box center [1166, 257] width 26 height 24
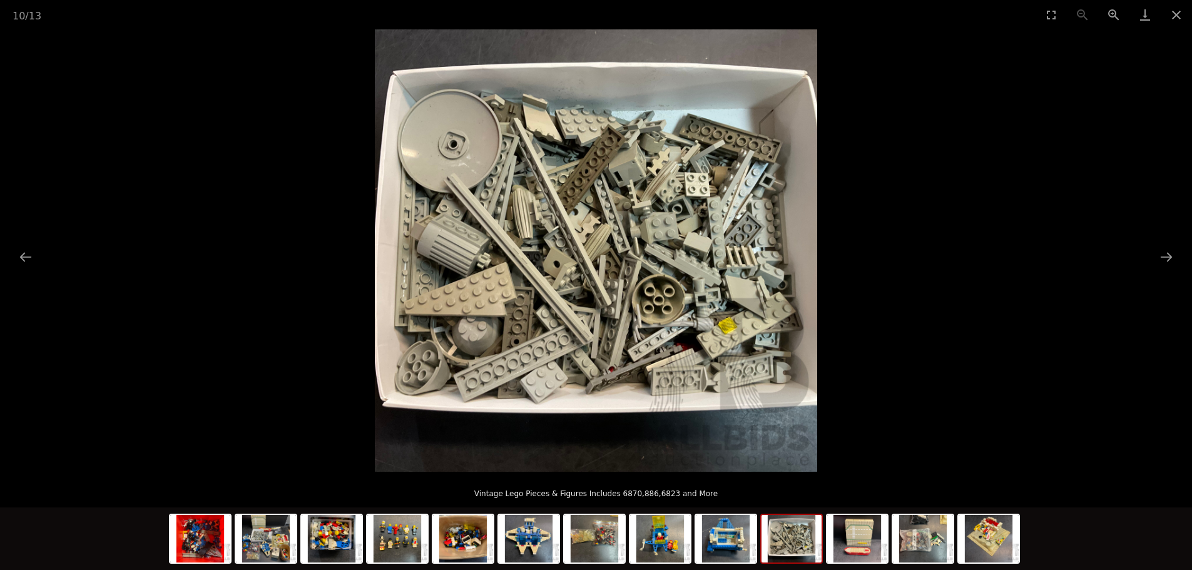
click at [1164, 243] on div at bounding box center [596, 250] width 1192 height 442
click at [1176, 9] on button "Close gallery" at bounding box center [1176, 14] width 31 height 29
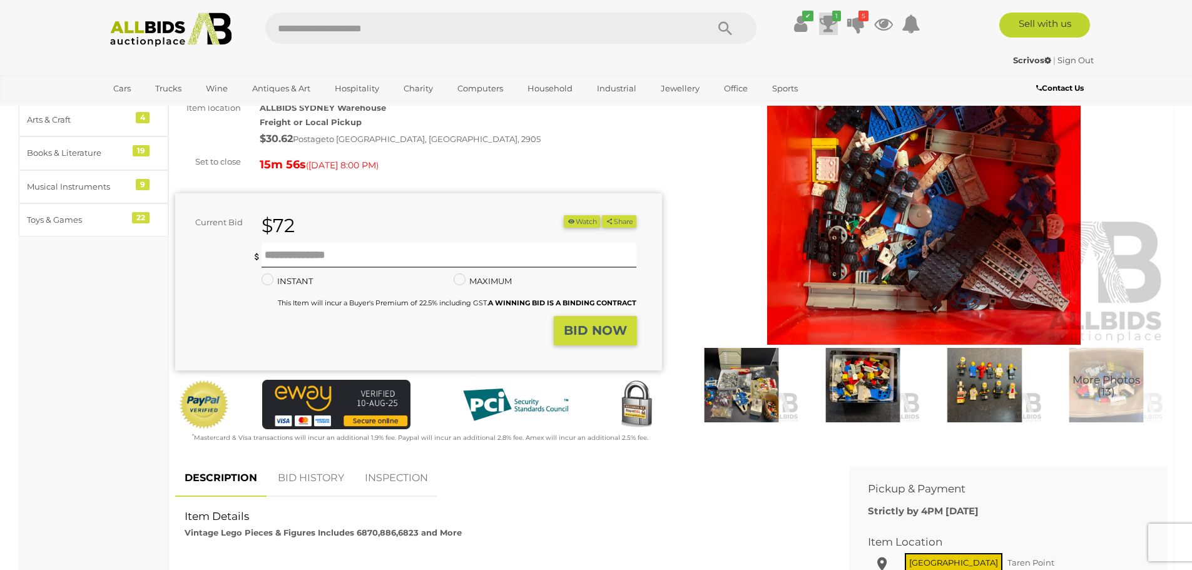
click at [832, 19] on icon "1" at bounding box center [836, 16] width 9 height 11
